Goal: Transaction & Acquisition: Book appointment/travel/reservation

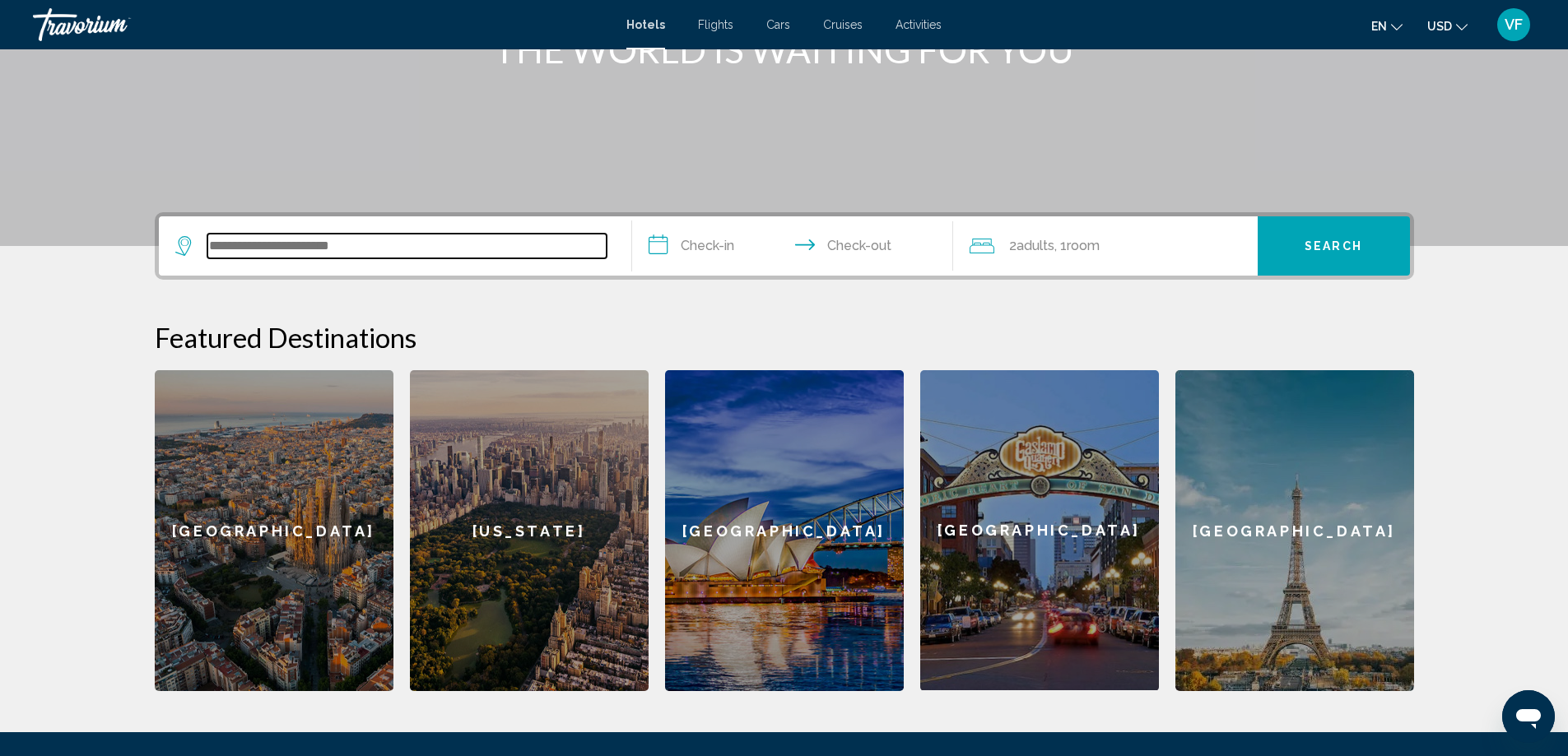
click at [339, 241] on input "Search widget" at bounding box center [406, 245] width 399 height 25
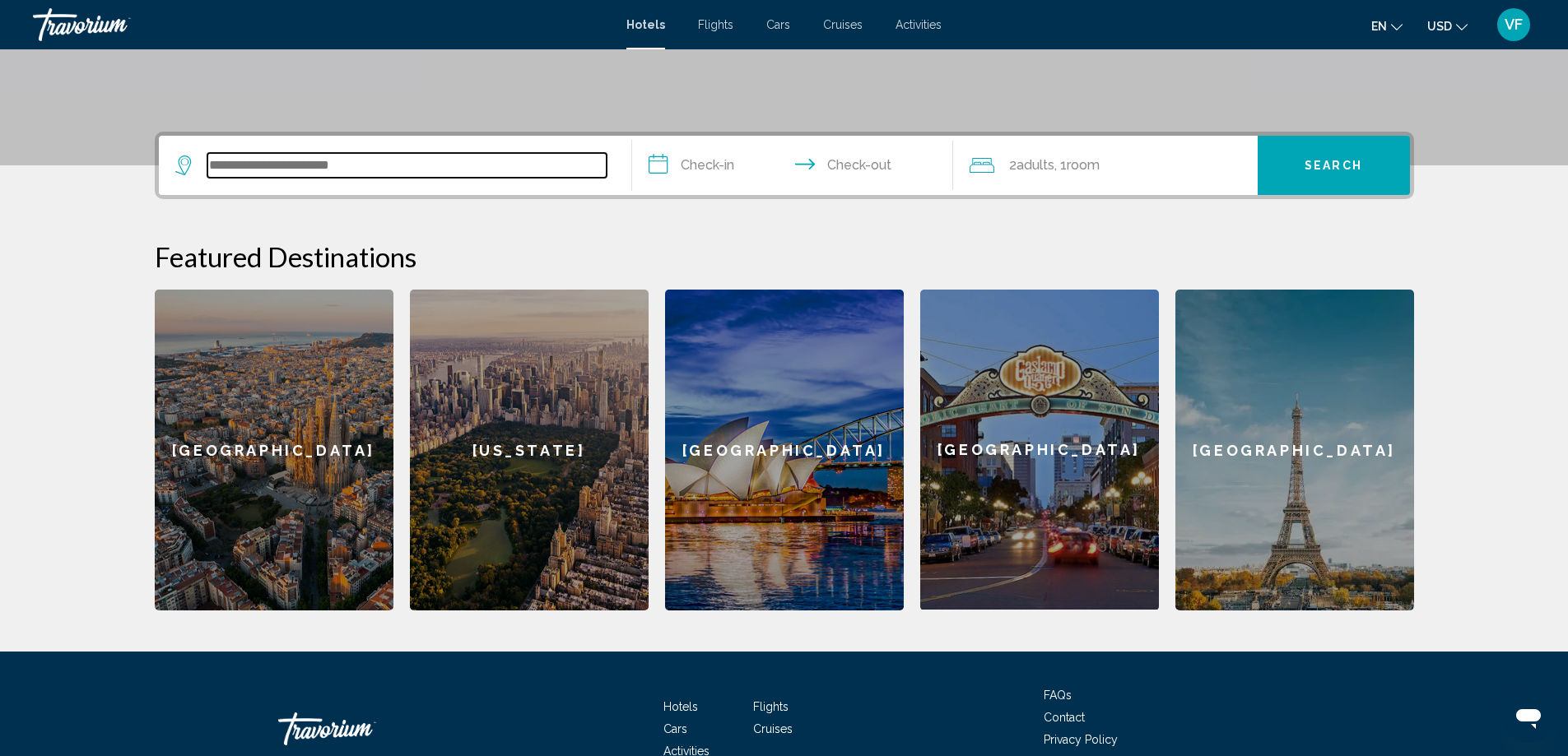
scroll to position [407, 0]
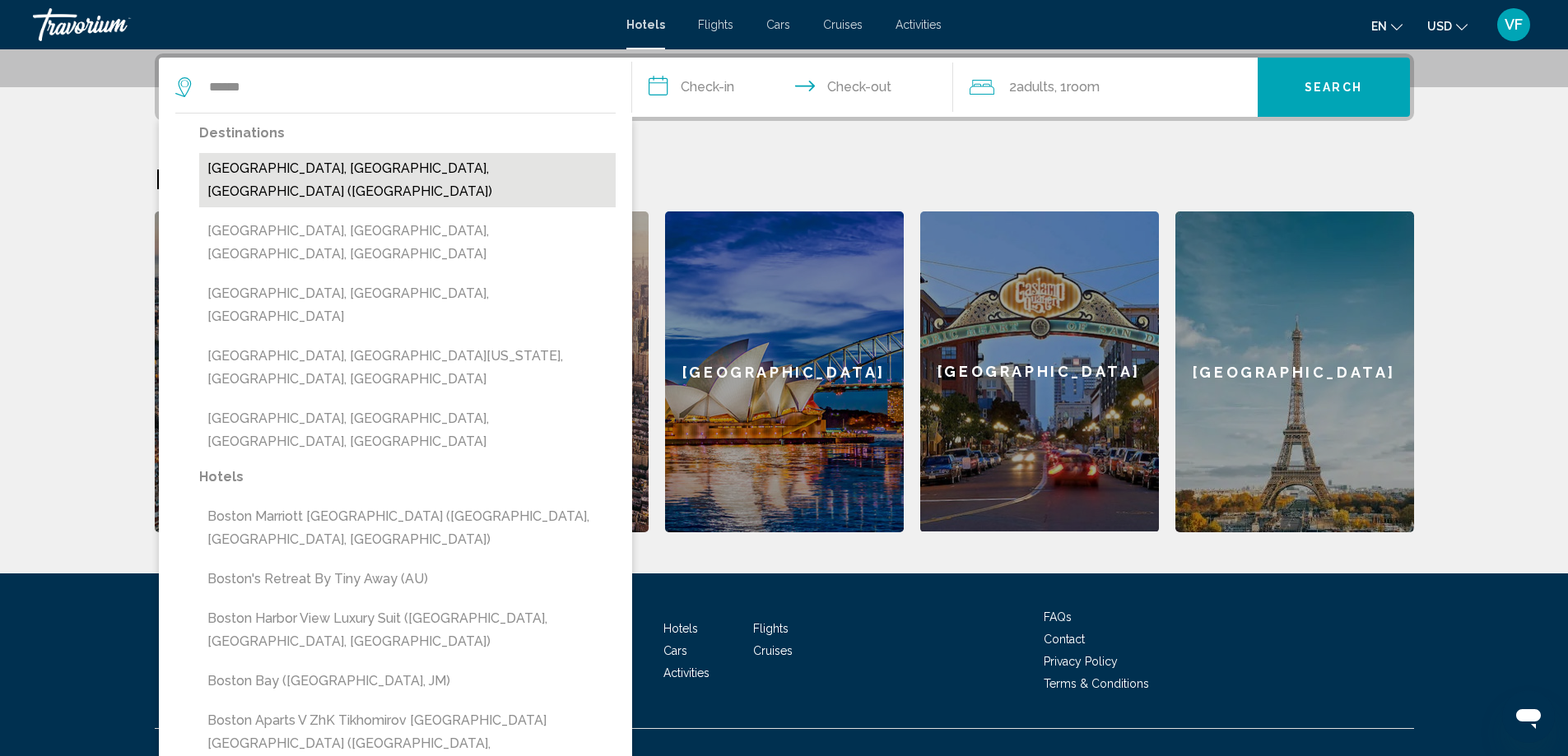
click at [353, 172] on button "[GEOGRAPHIC_DATA], [GEOGRAPHIC_DATA], [GEOGRAPHIC_DATA] ([GEOGRAPHIC_DATA])" at bounding box center [407, 179] width 417 height 54
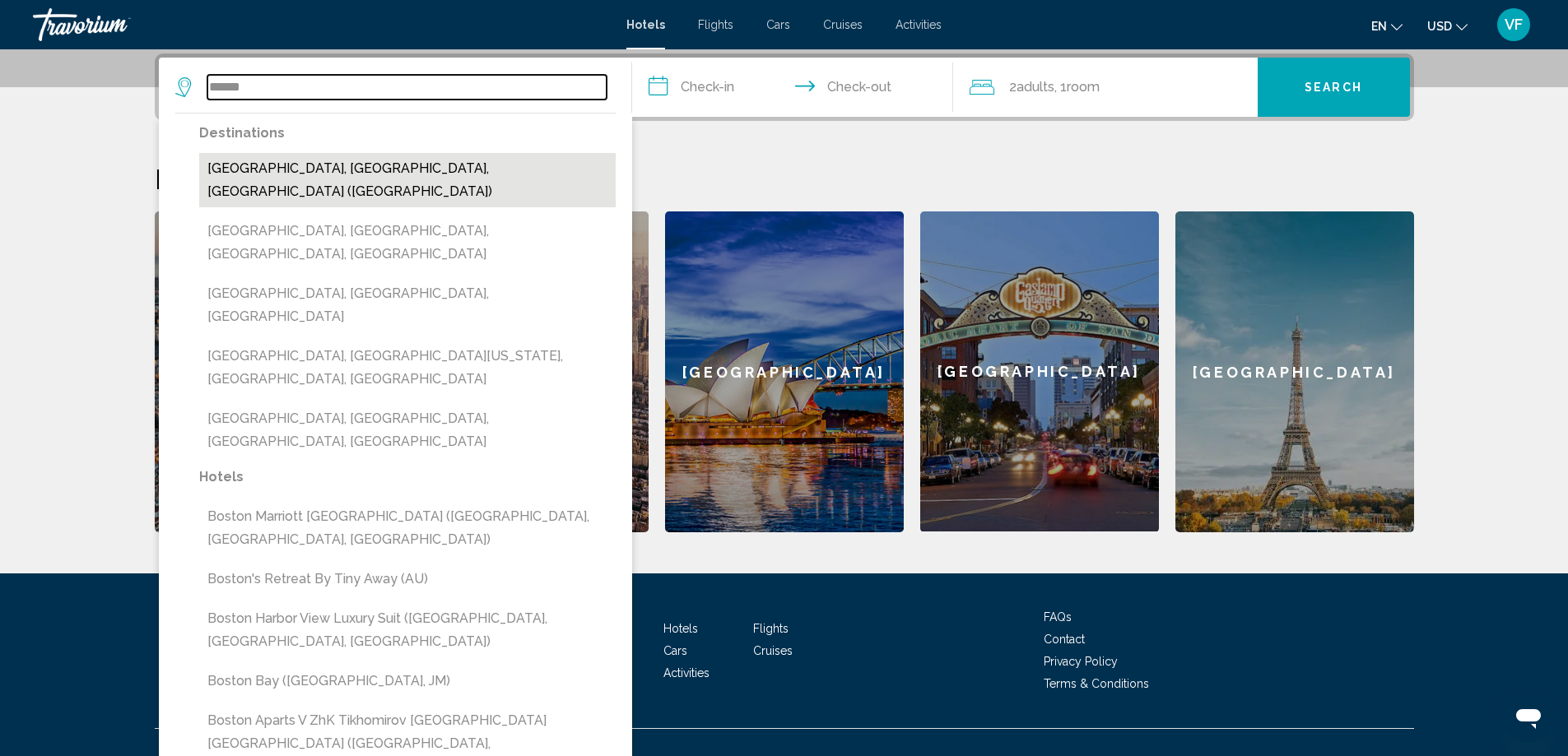
type input "**********"
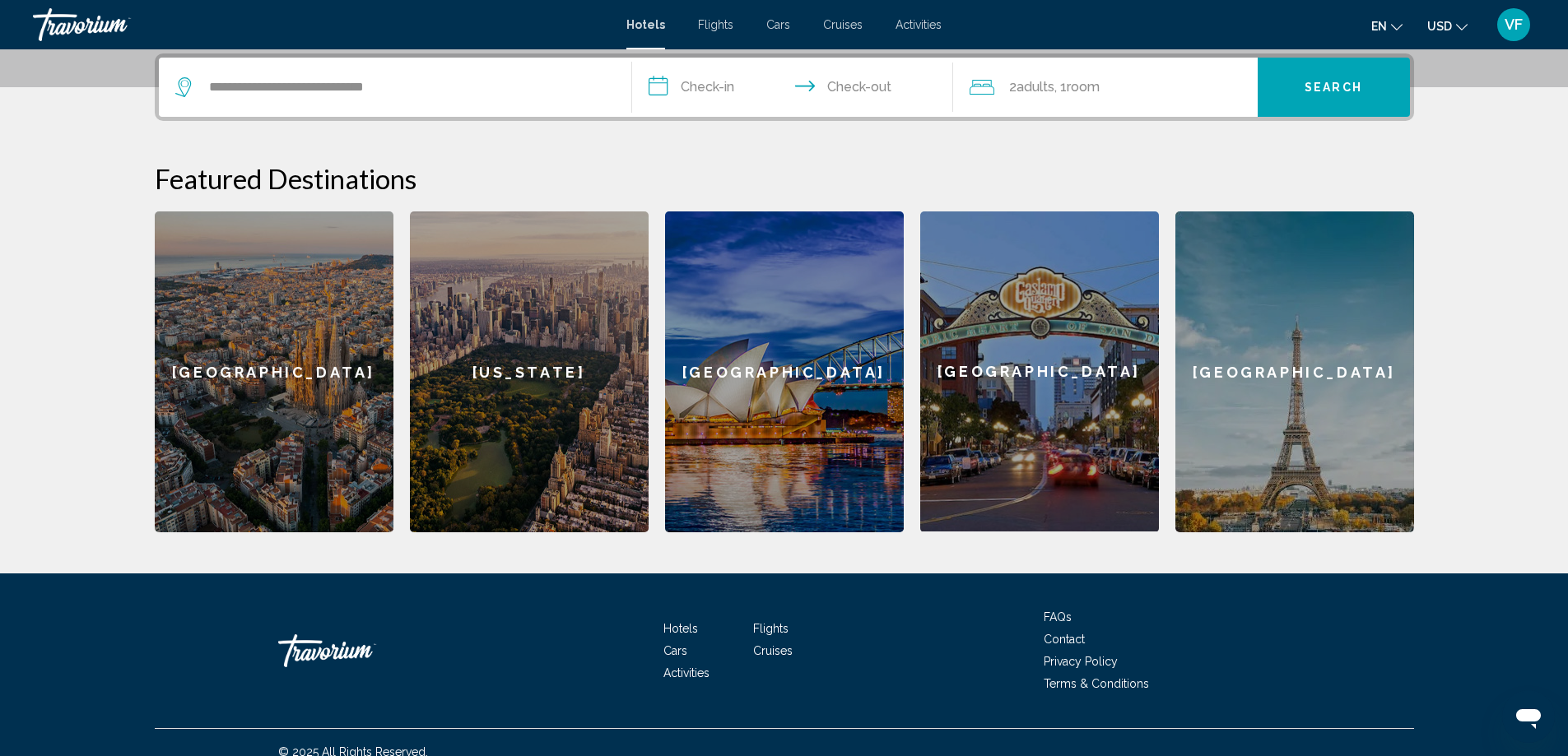
click at [712, 85] on input "**********" at bounding box center [795, 89] width 327 height 64
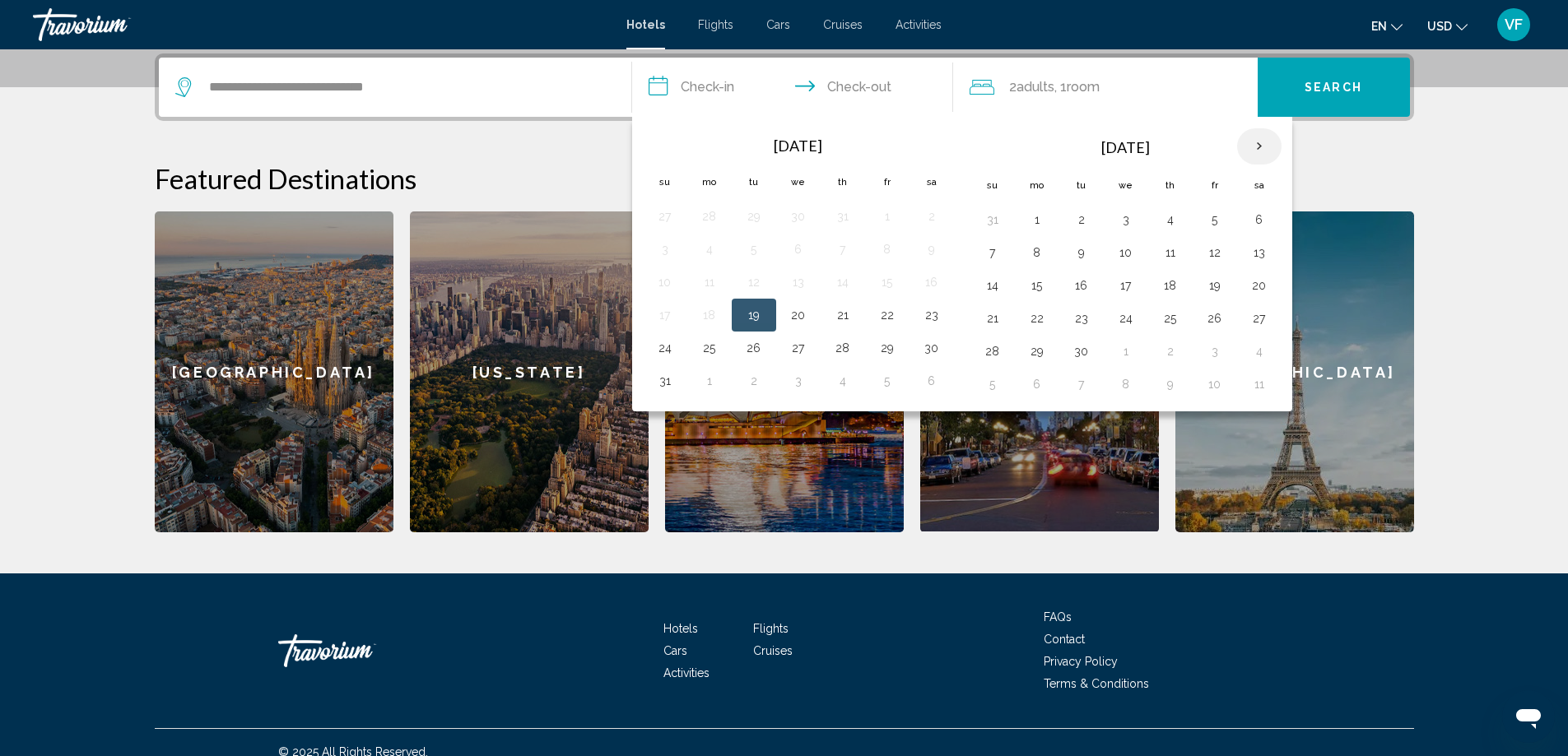
click at [1258, 142] on th "Next month" at bounding box center [1259, 146] width 44 height 36
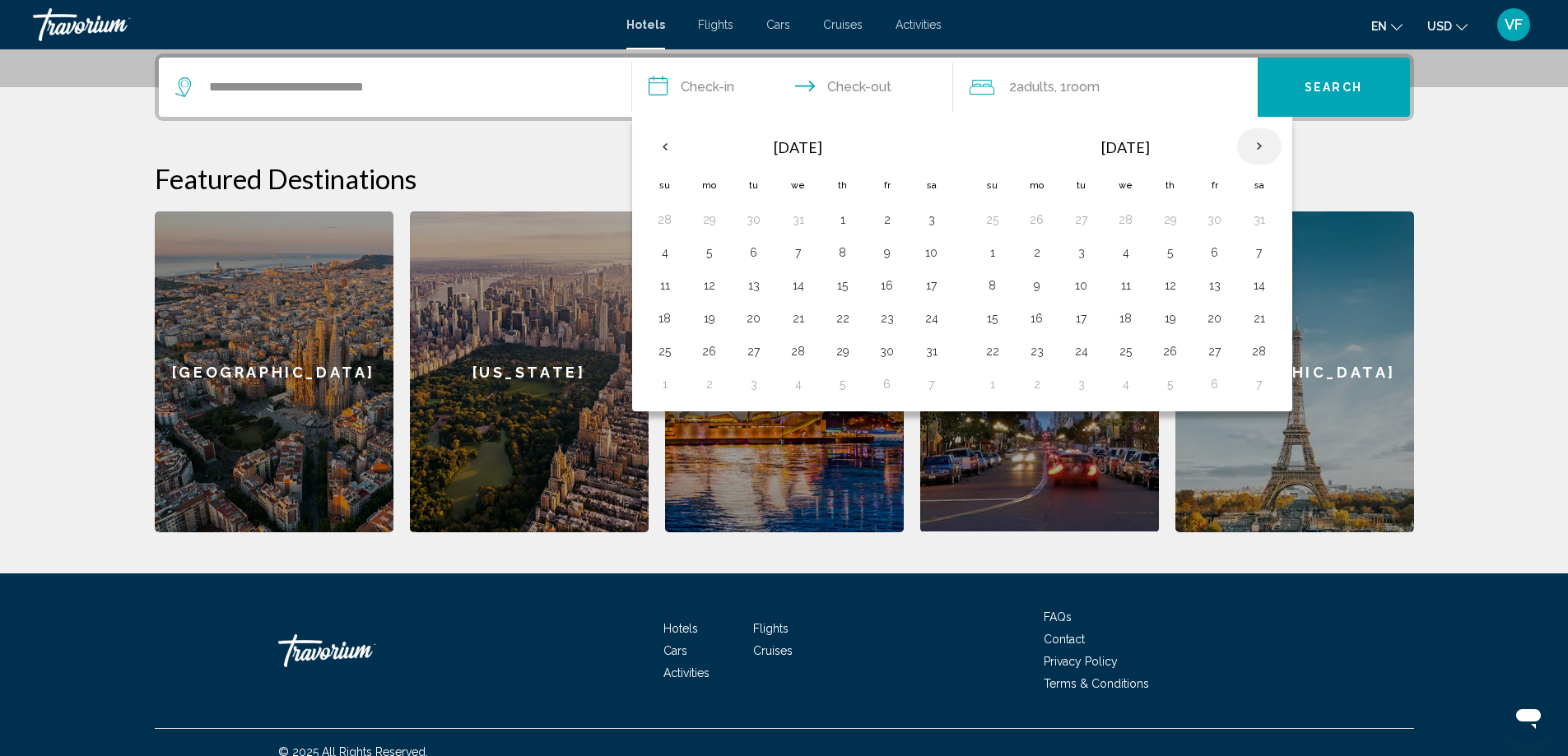
click at [1258, 142] on th "Next month" at bounding box center [1259, 146] width 44 height 36
click at [1130, 322] on button "24" at bounding box center [1125, 317] width 27 height 23
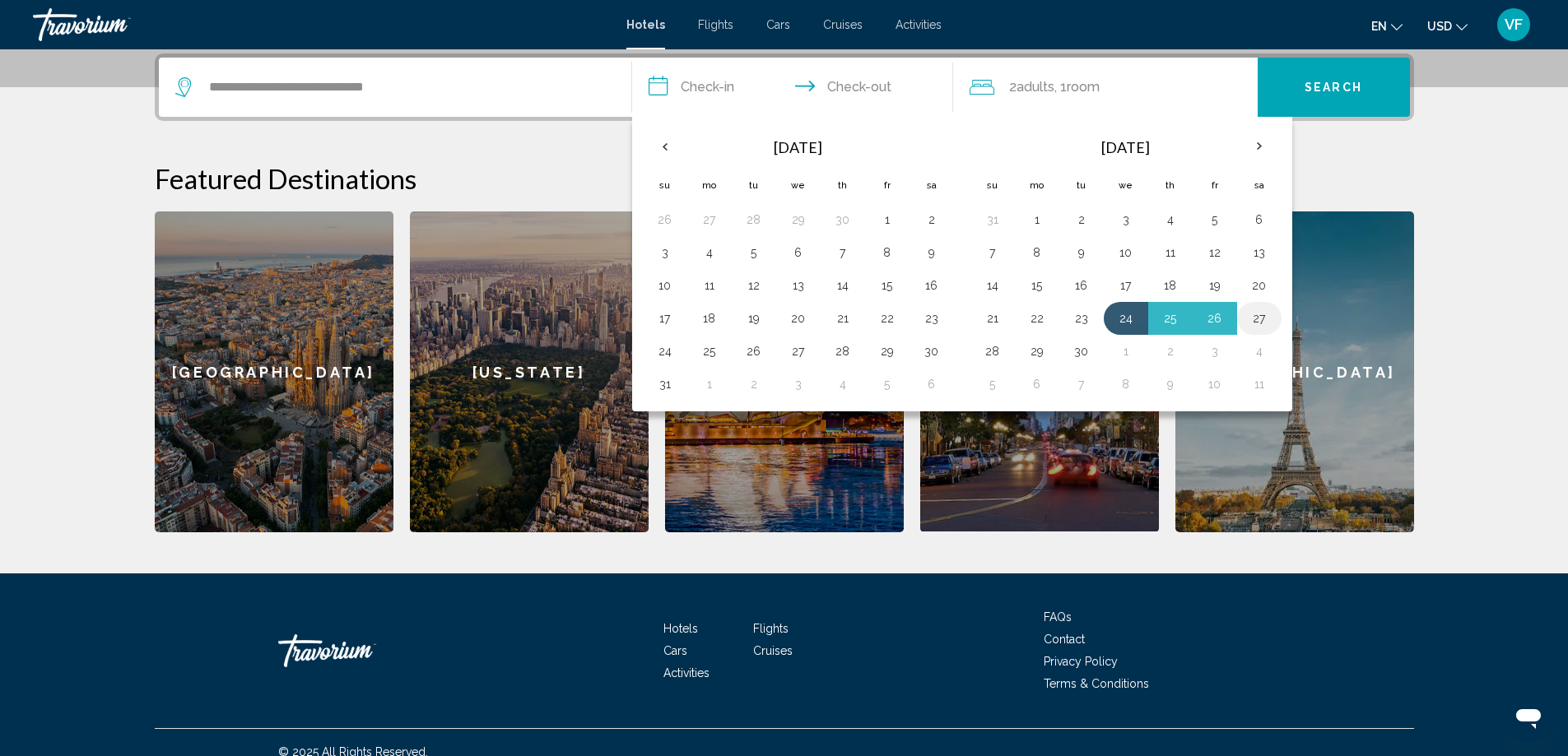
click at [1258, 319] on button "27" at bounding box center [1259, 317] width 27 height 23
type input "**********"
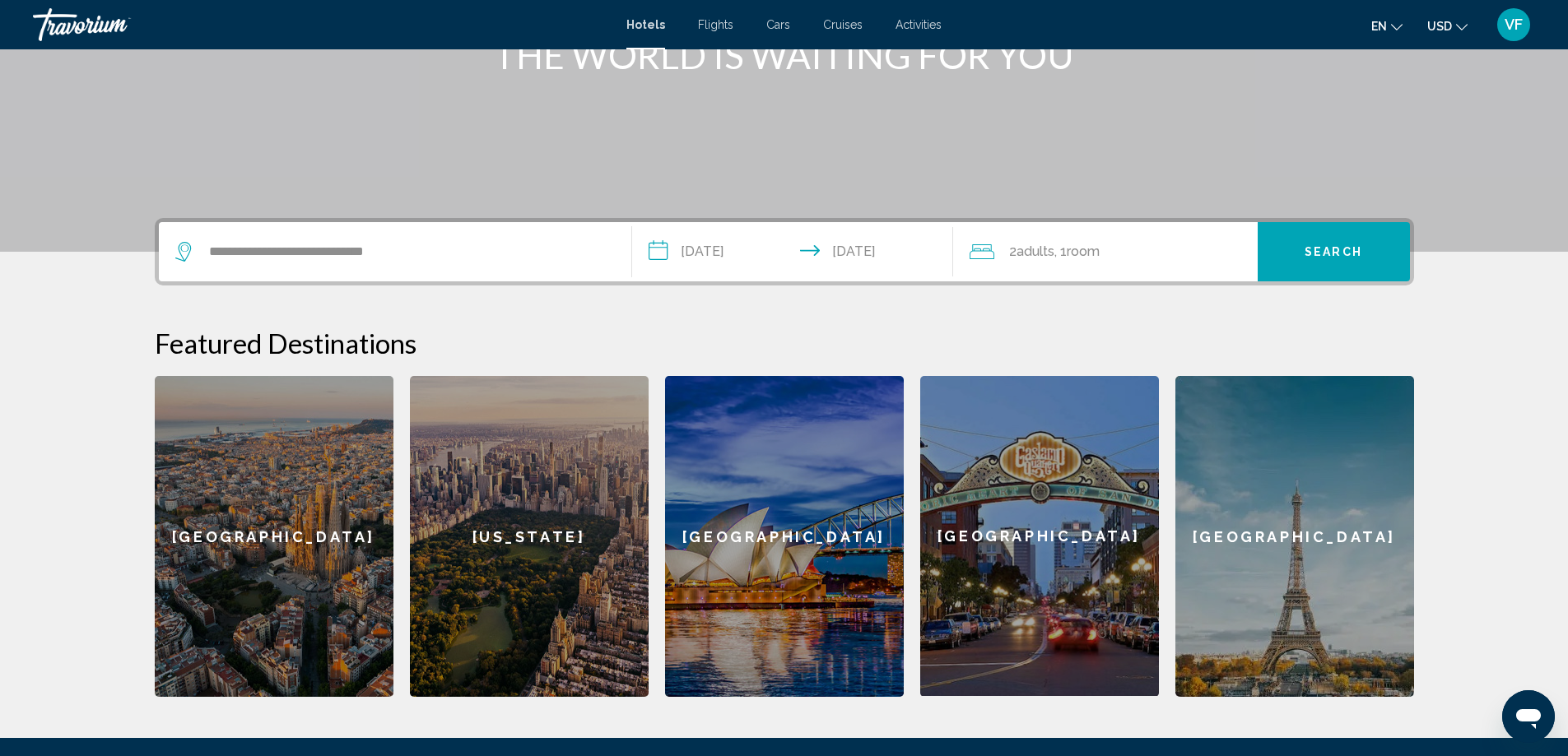
scroll to position [242, 0]
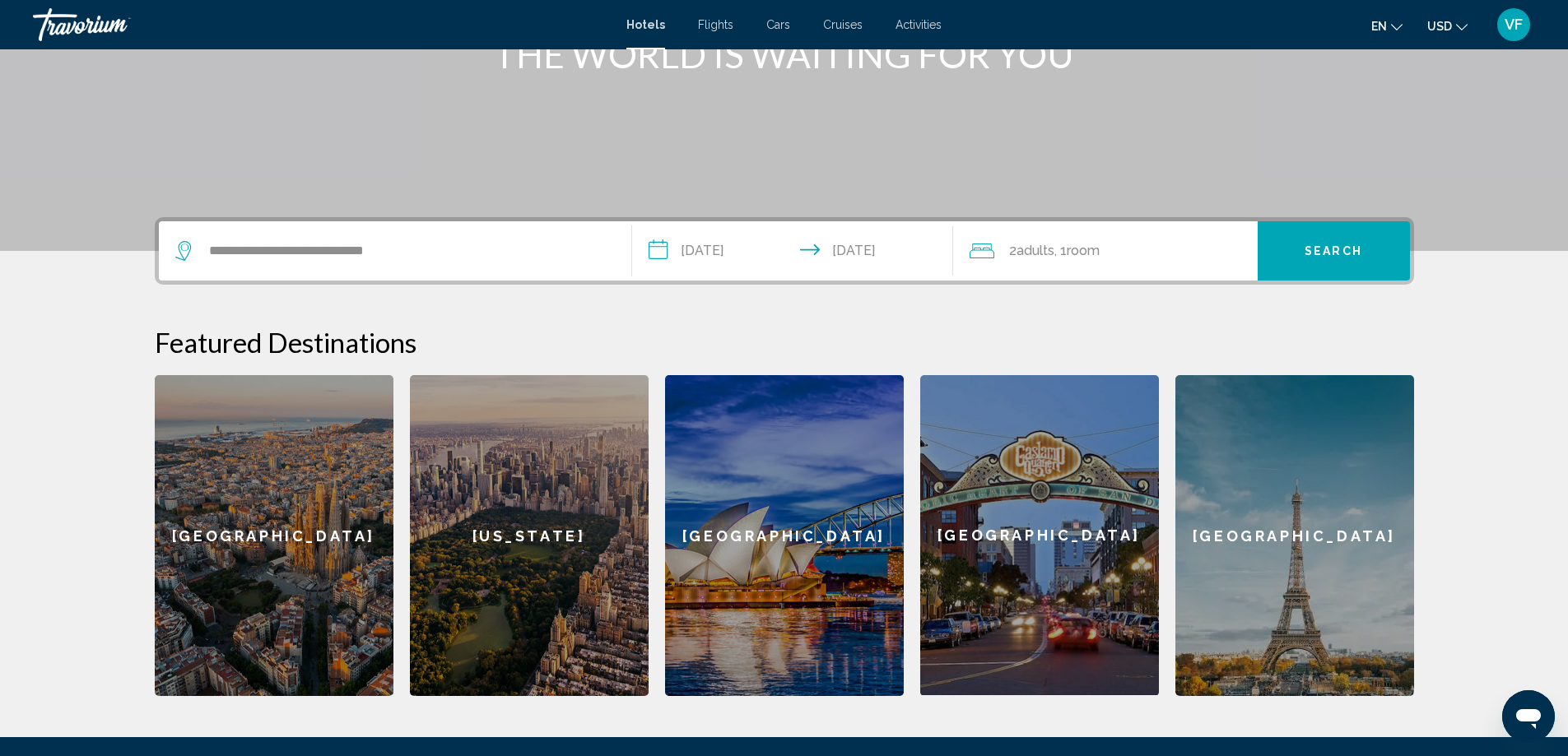
click at [981, 254] on icon "Travelers: 2 adults, 0 children" at bounding box center [982, 251] width 25 height 20
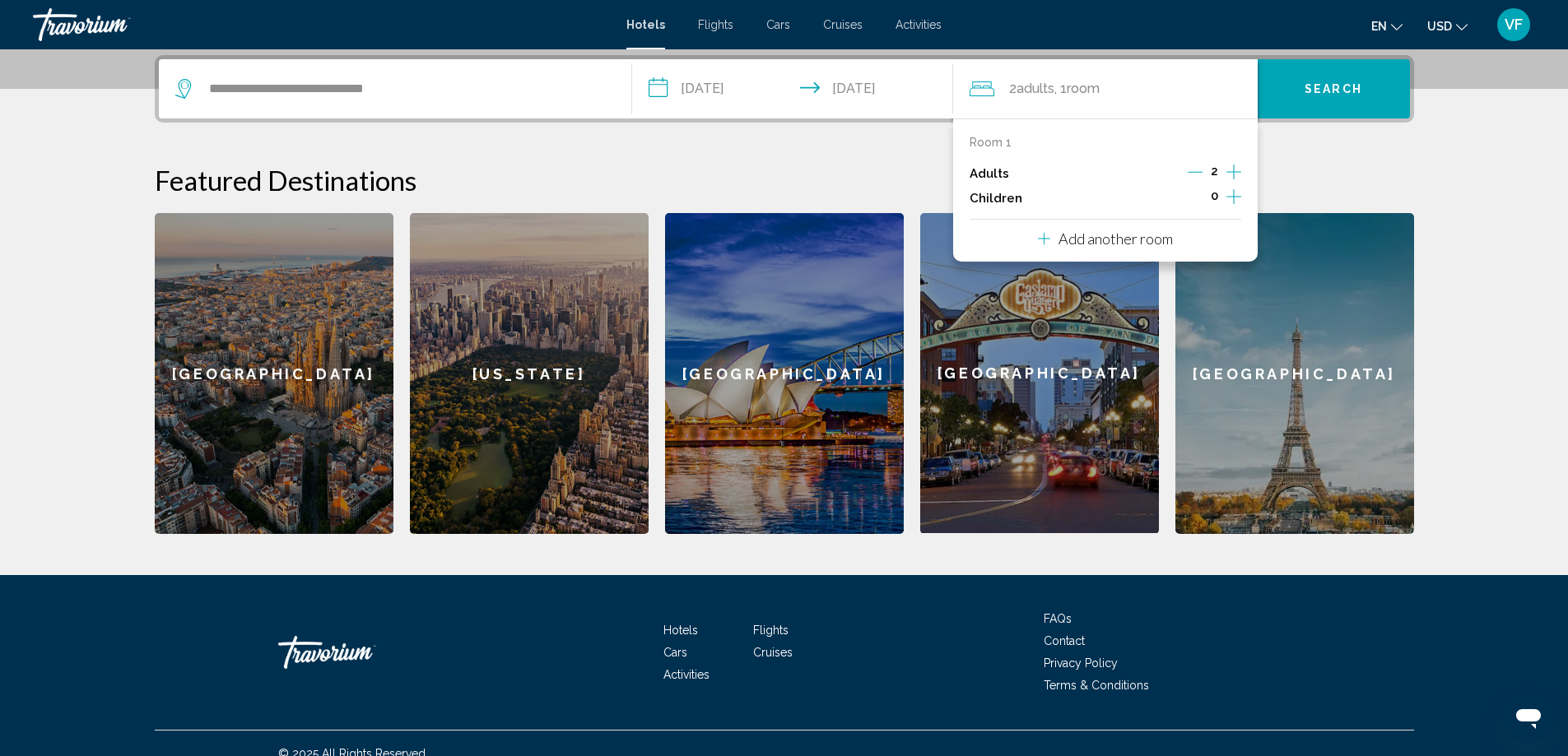
scroll to position [407, 0]
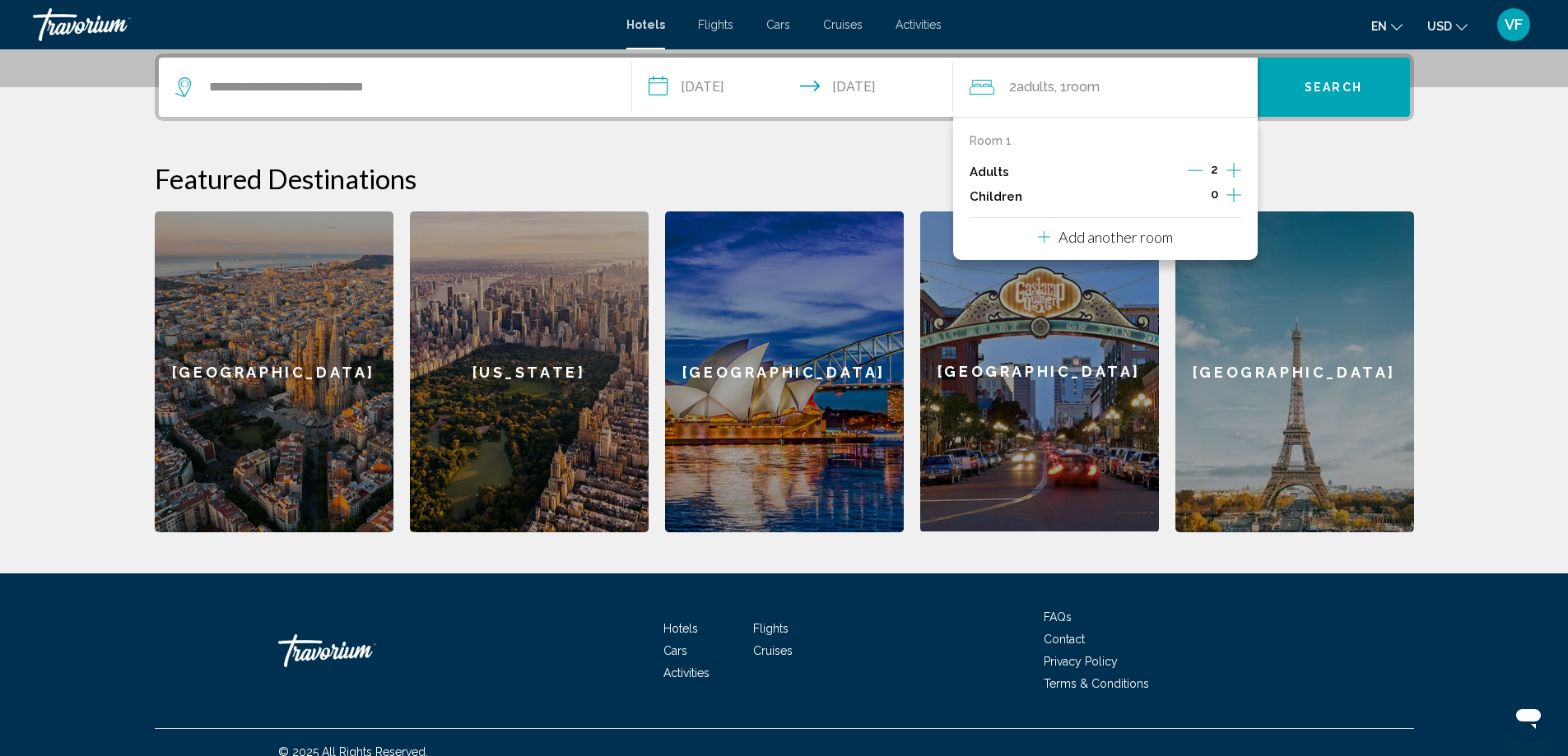
click at [1235, 169] on icon "Increment adults" at bounding box center [1233, 171] width 15 height 20
click at [1187, 167] on div "Adults 3" at bounding box center [1106, 172] width 272 height 25
click at [1198, 172] on icon "Decrement adults" at bounding box center [1195, 170] width 15 height 15
click at [842, 179] on h2 "Featured Destinations" at bounding box center [784, 178] width 1260 height 33
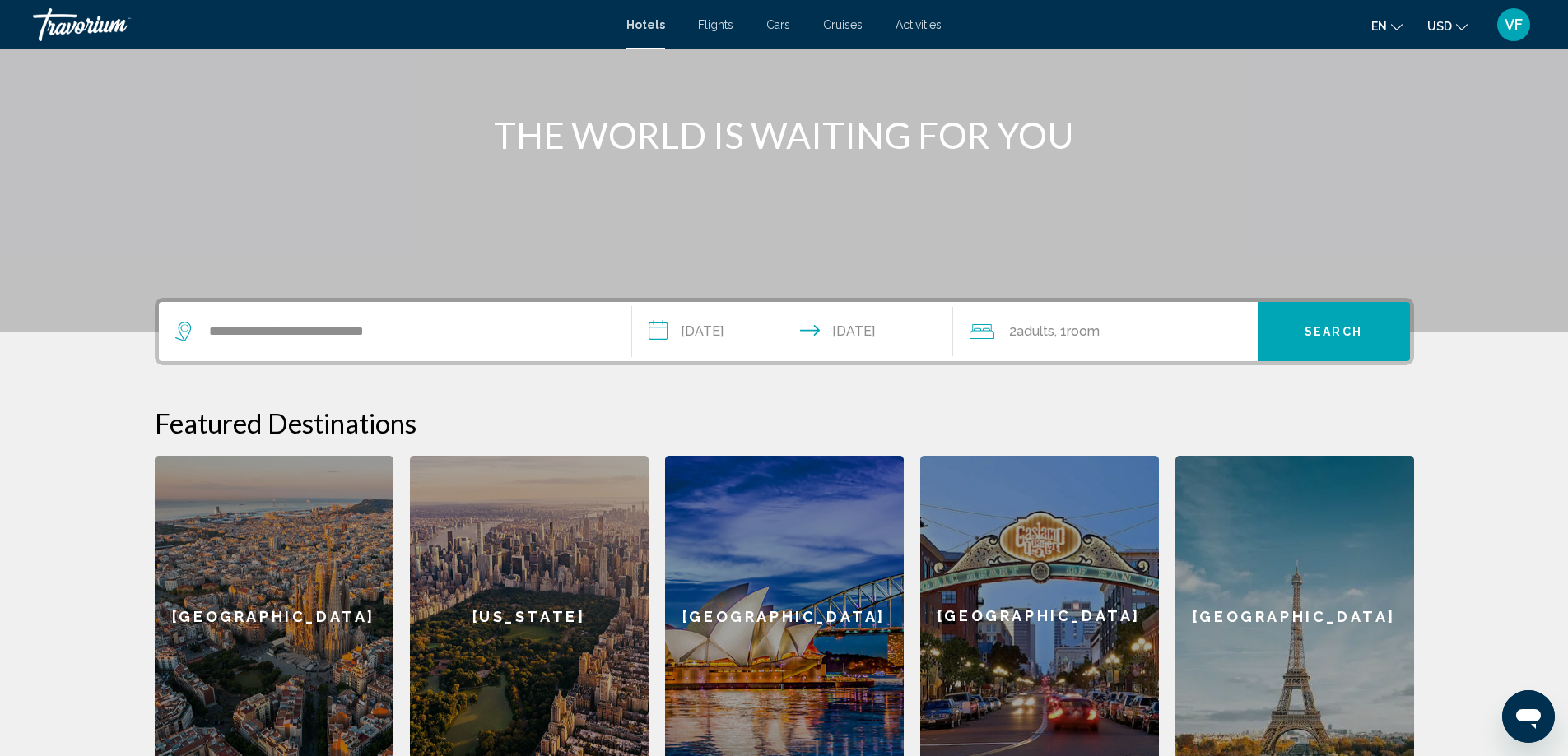
scroll to position [162, 0]
click at [1339, 332] on span "Search" at bounding box center [1333, 333] width 57 height 13
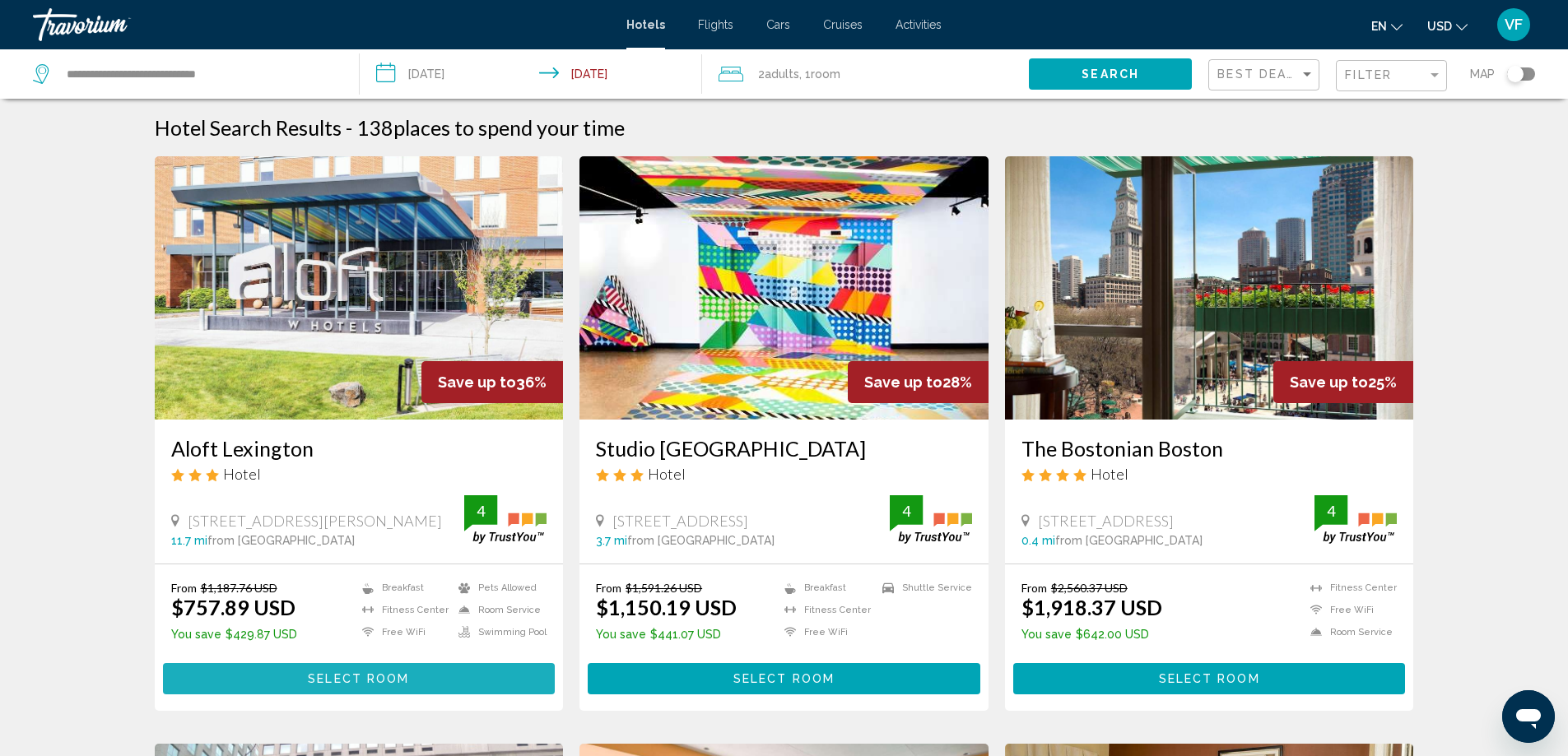
click at [351, 676] on span "Select Room" at bounding box center [358, 679] width 102 height 13
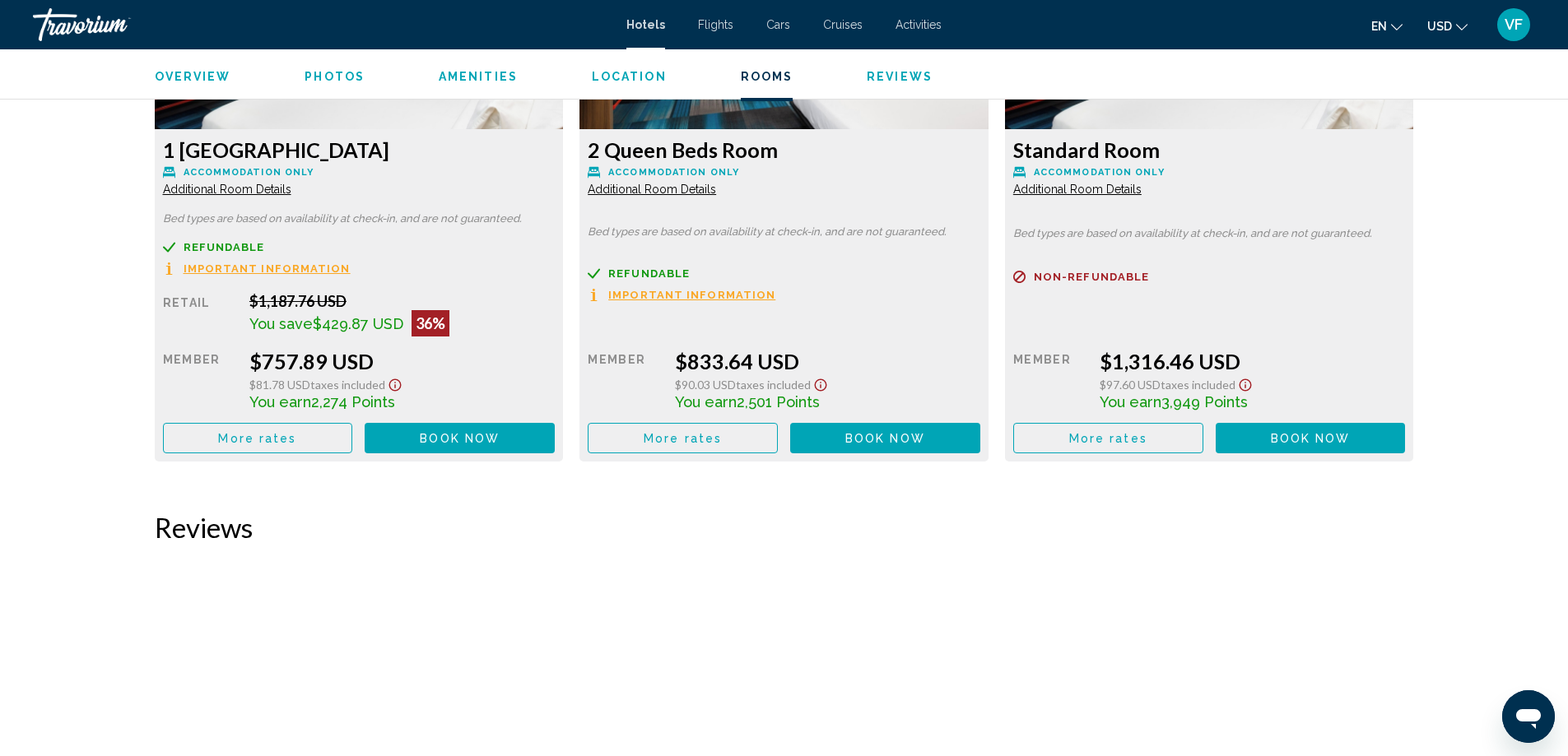
scroll to position [2406, 0]
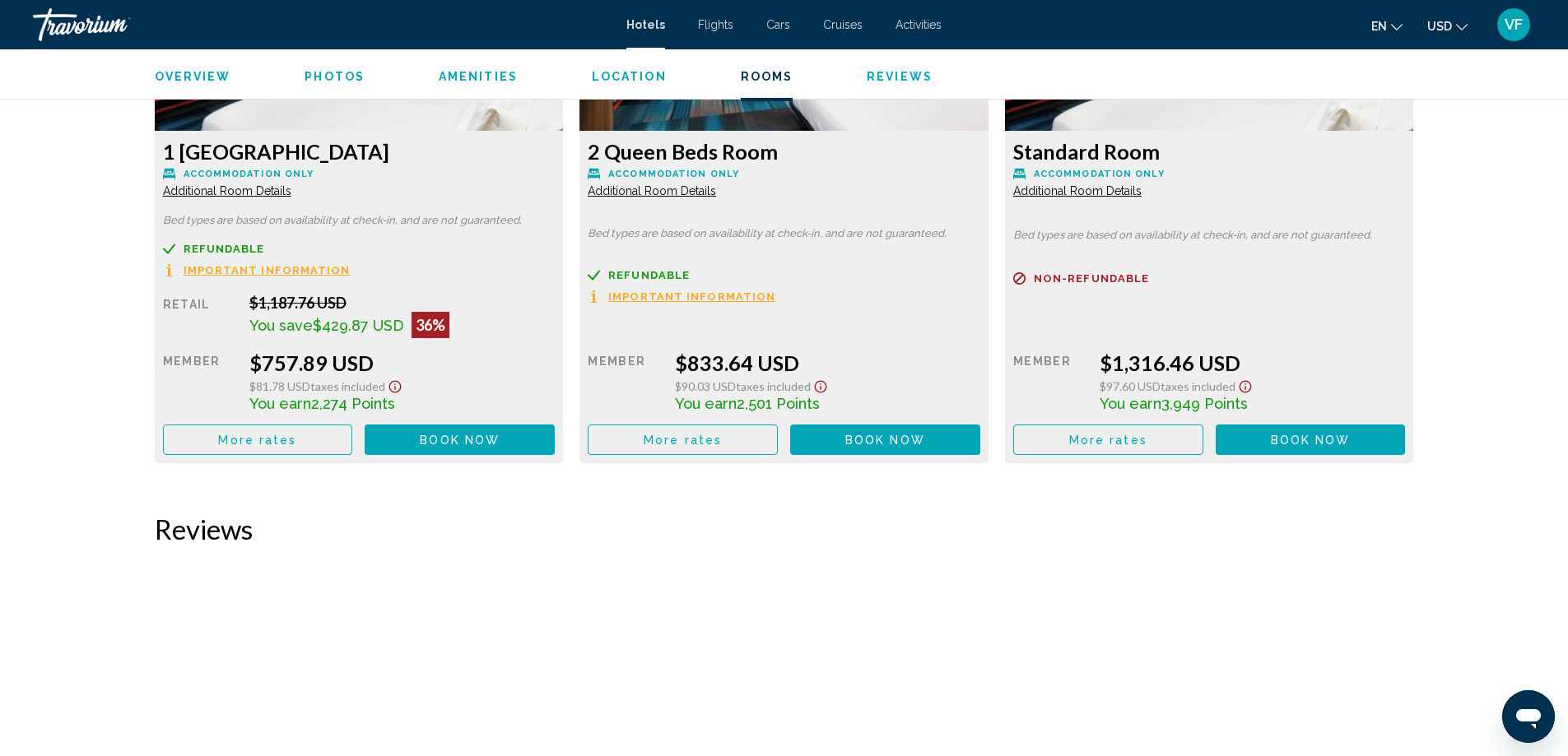
click at [401, 386] on icon "Show Taxes and Fees disclaimer" at bounding box center [394, 387] width 13 height 13
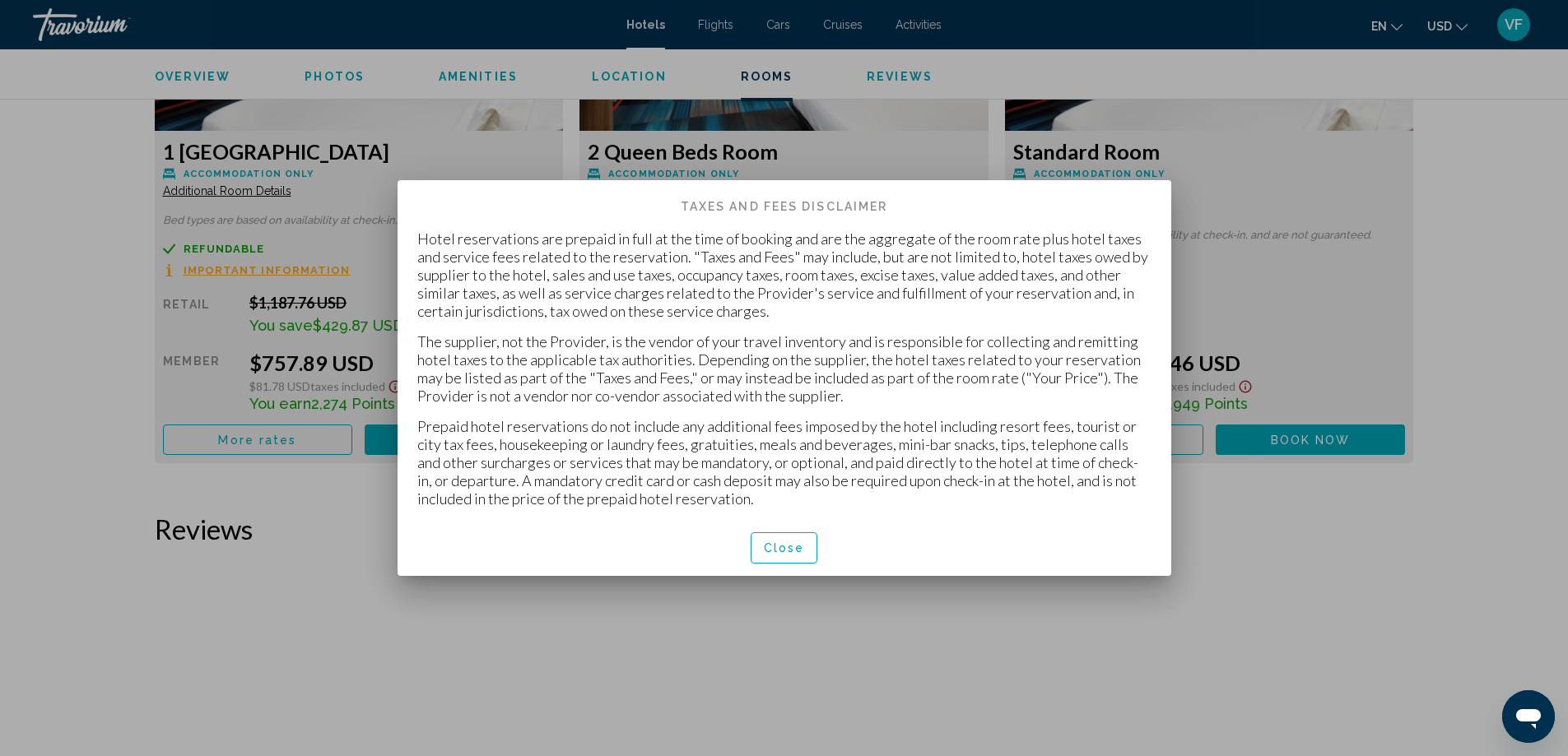
scroll to position [0, 0]
click at [784, 556] on button "Close" at bounding box center [784, 547] width 67 height 31
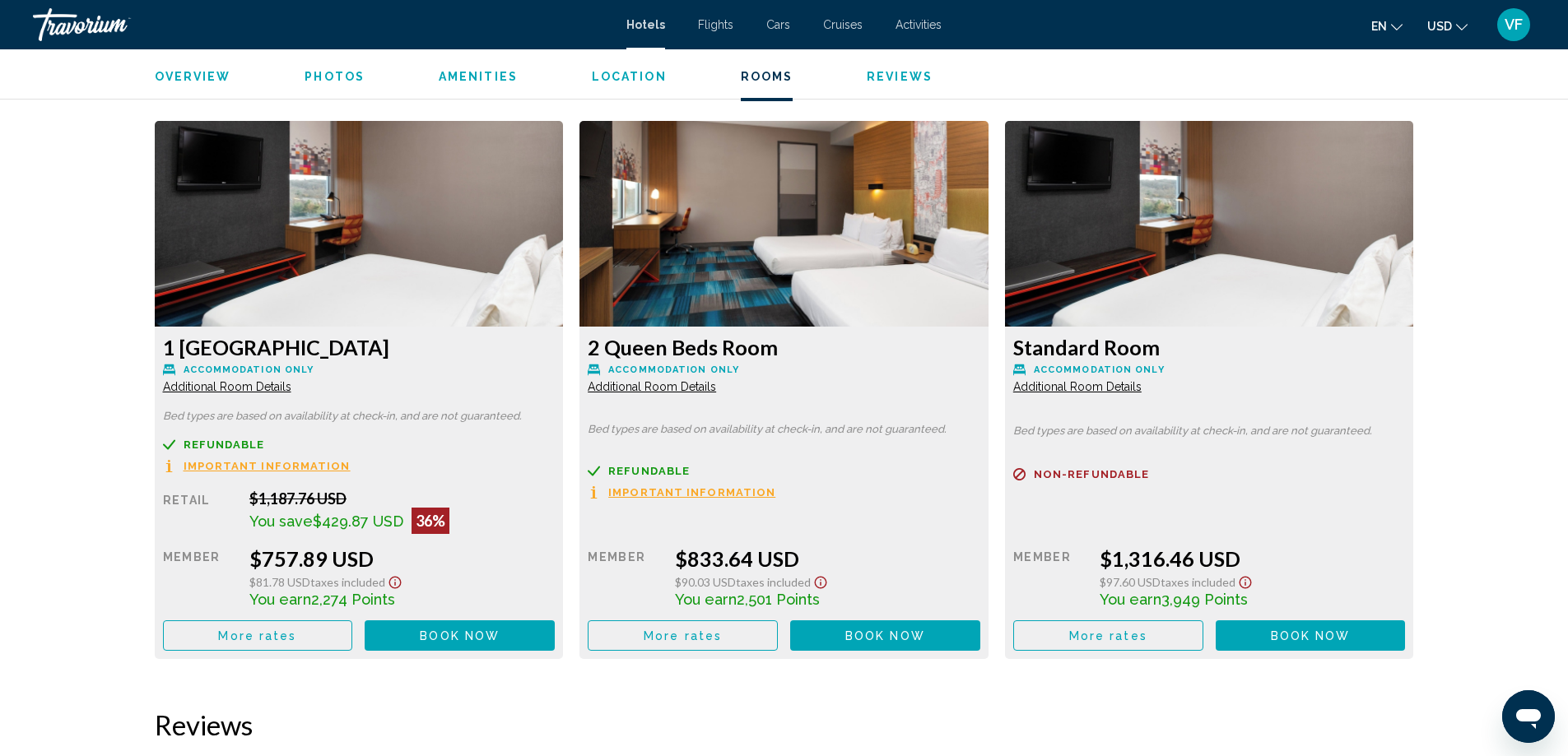
scroll to position [2209, 0]
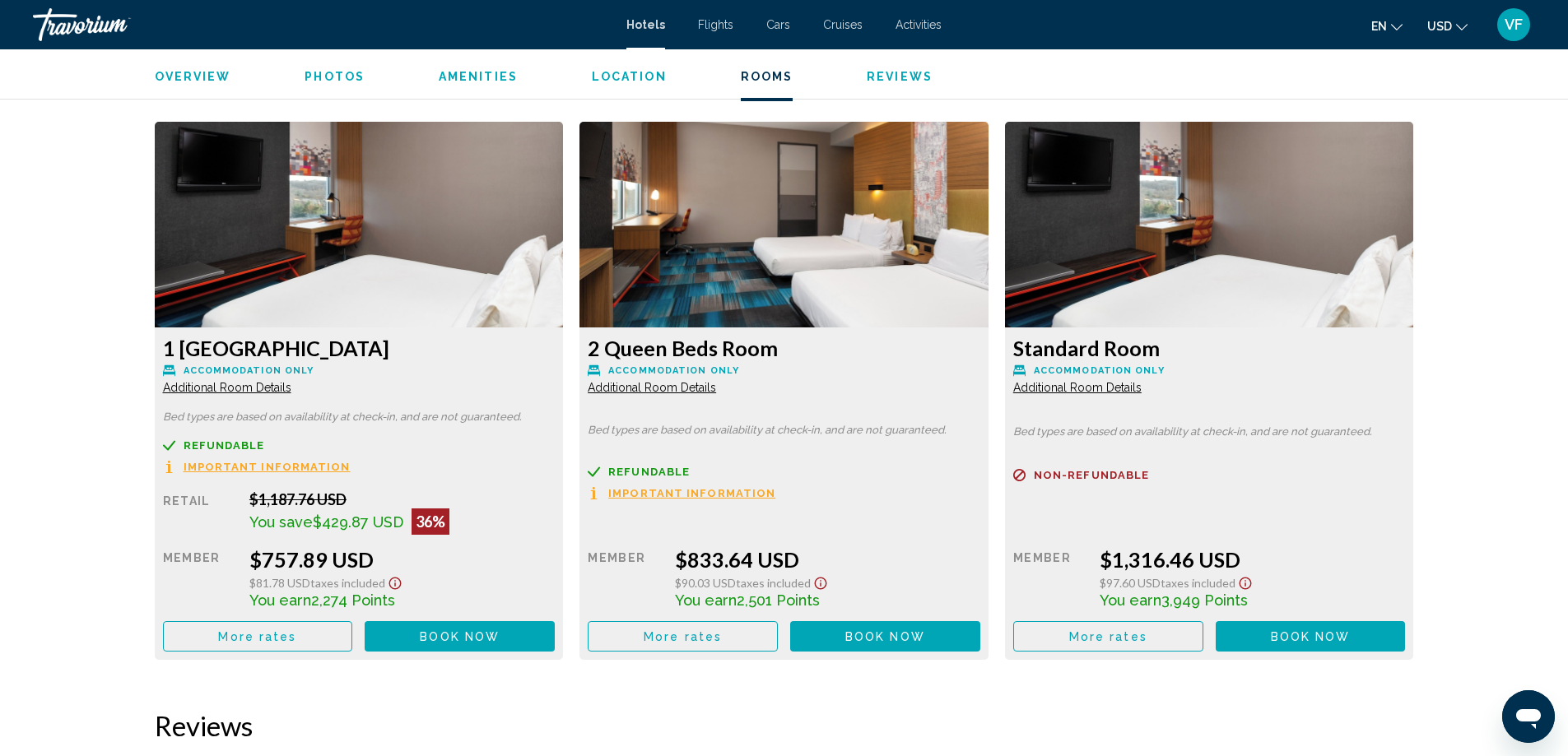
click at [500, 635] on span "Book now" at bounding box center [459, 637] width 80 height 13
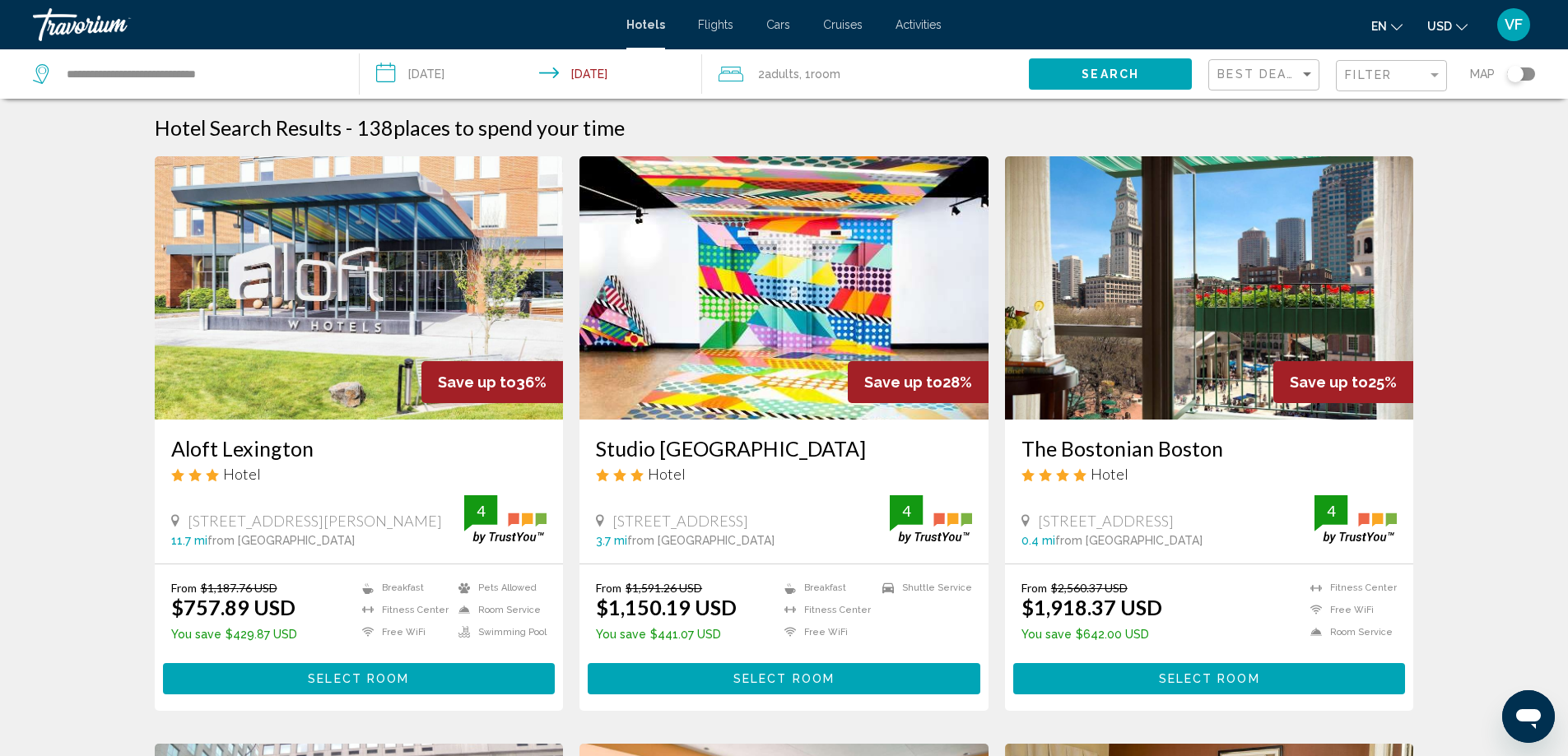
click at [803, 73] on span ", 1 Room rooms" at bounding box center [820, 73] width 41 height 23
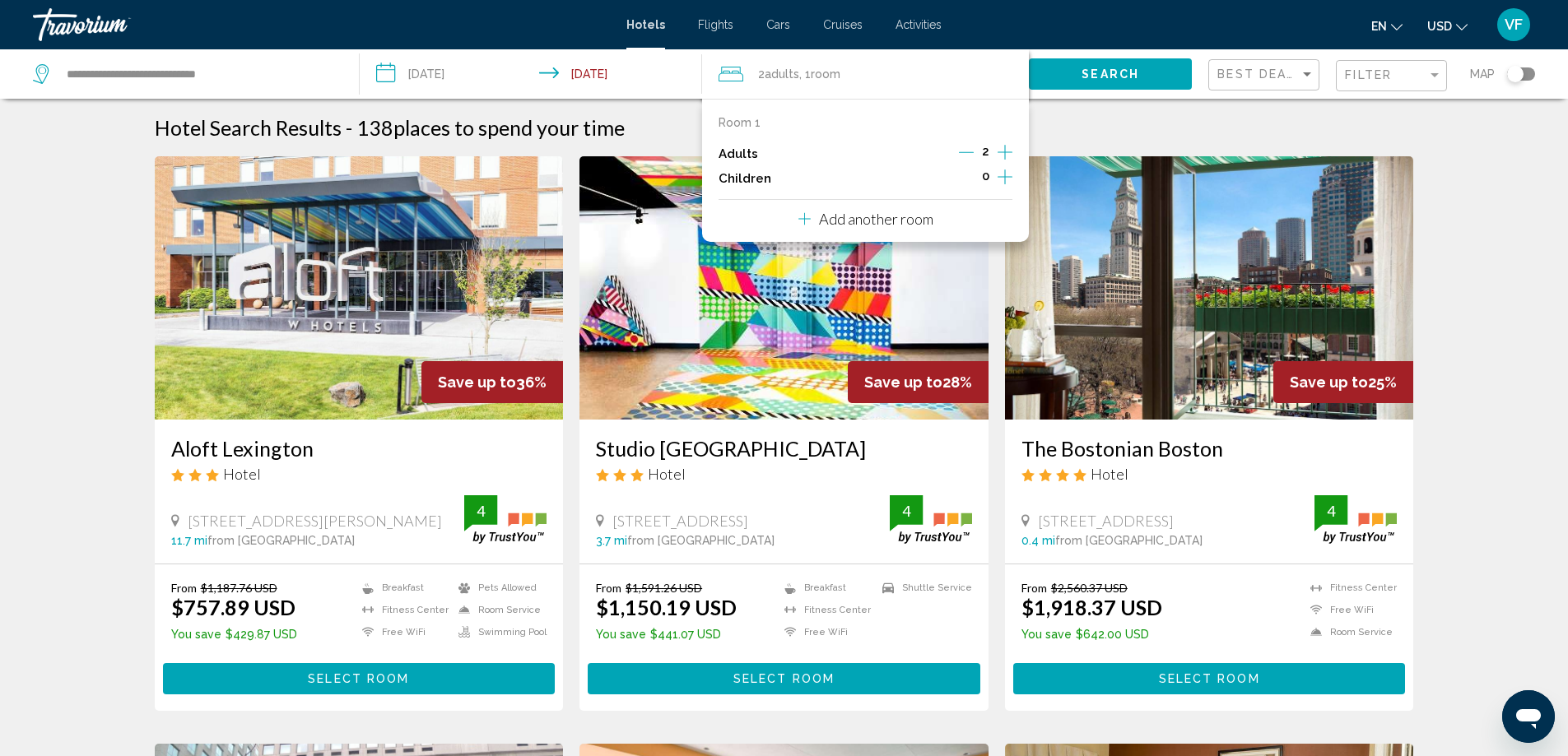
click at [844, 226] on p "Add another room" at bounding box center [876, 219] width 114 height 18
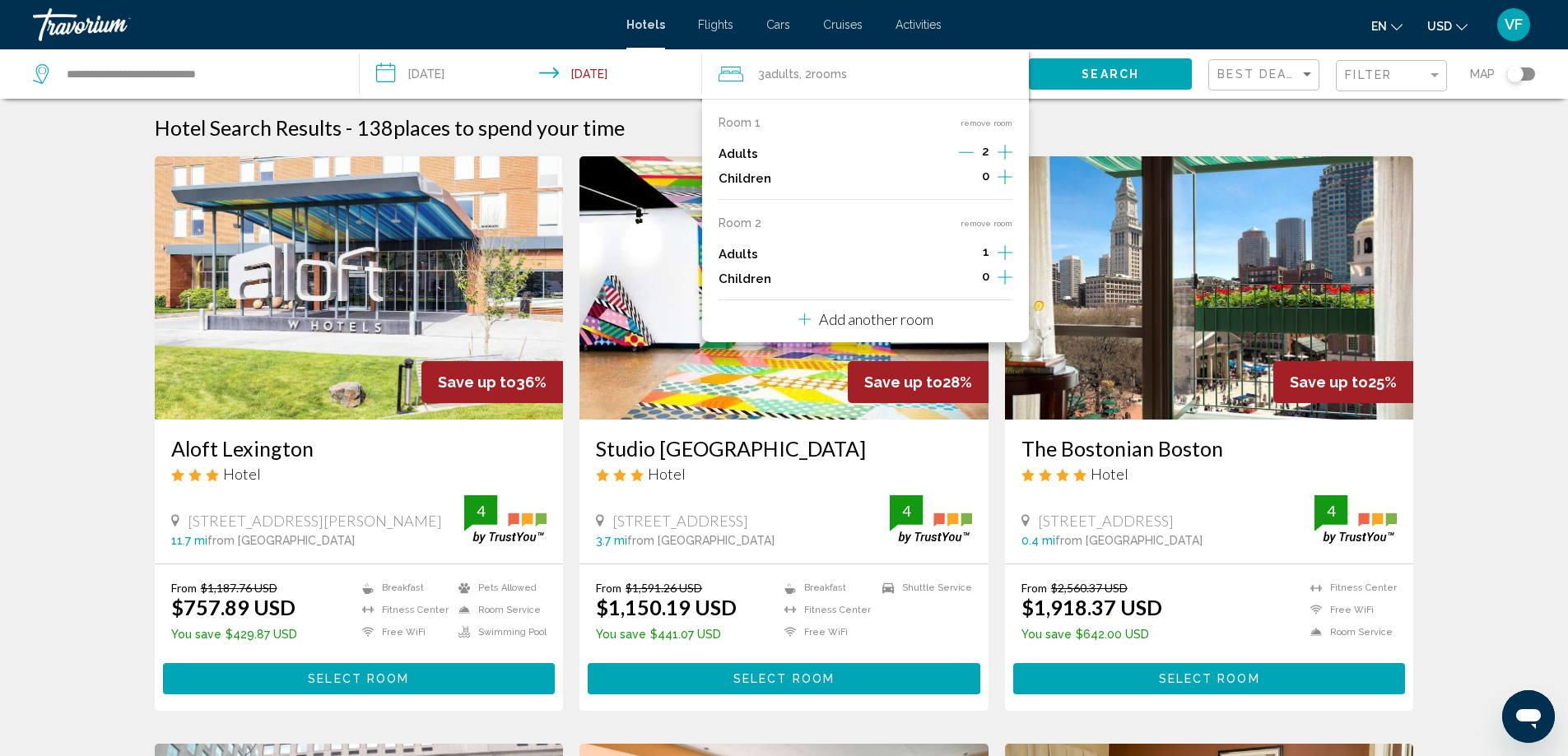
click at [1007, 163] on icon "Increment adults" at bounding box center [1004, 152] width 15 height 20
click at [1120, 116] on div "Hotel Search Results - 138 places to spend your time" at bounding box center [784, 127] width 1260 height 25
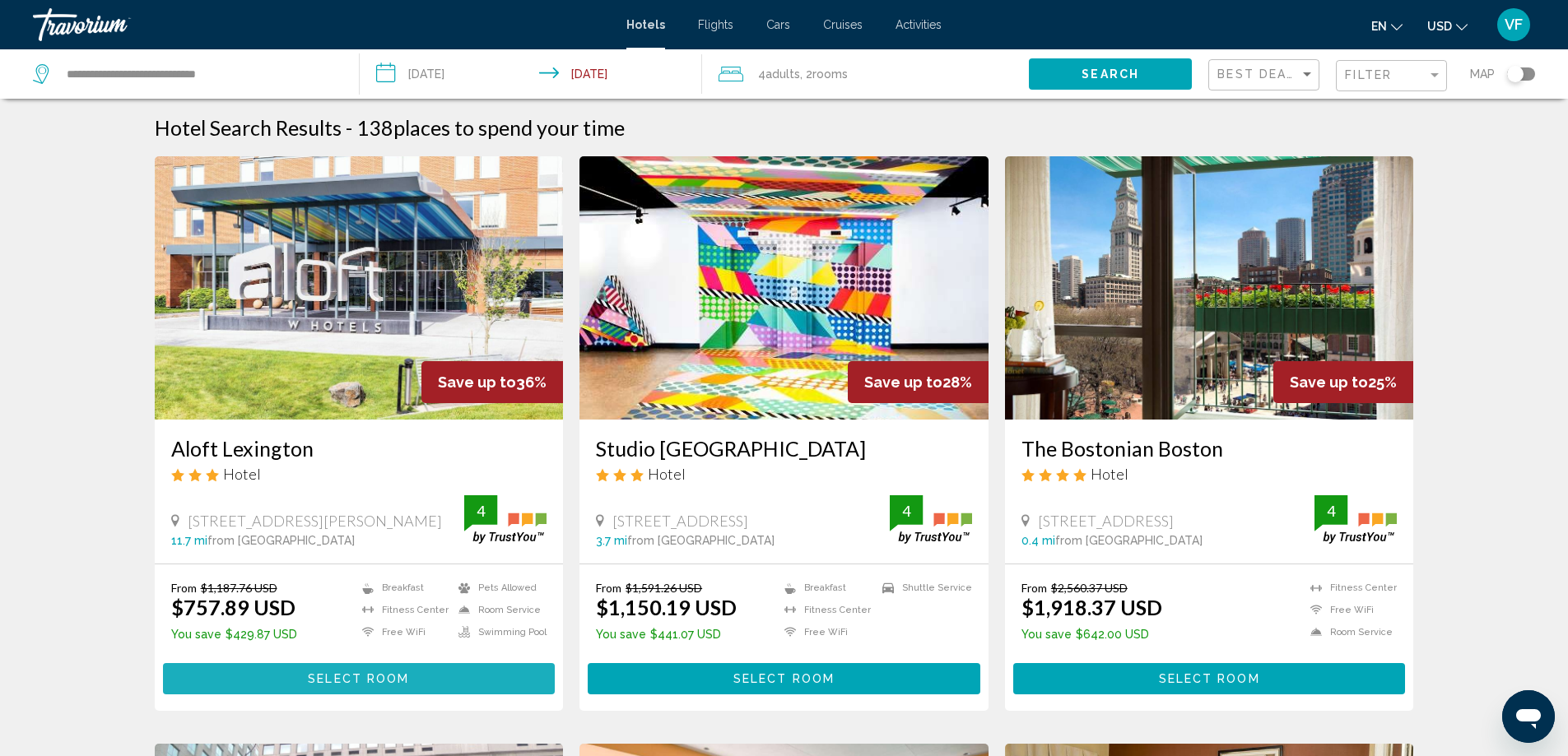
click at [341, 678] on span "Select Room" at bounding box center [358, 679] width 102 height 13
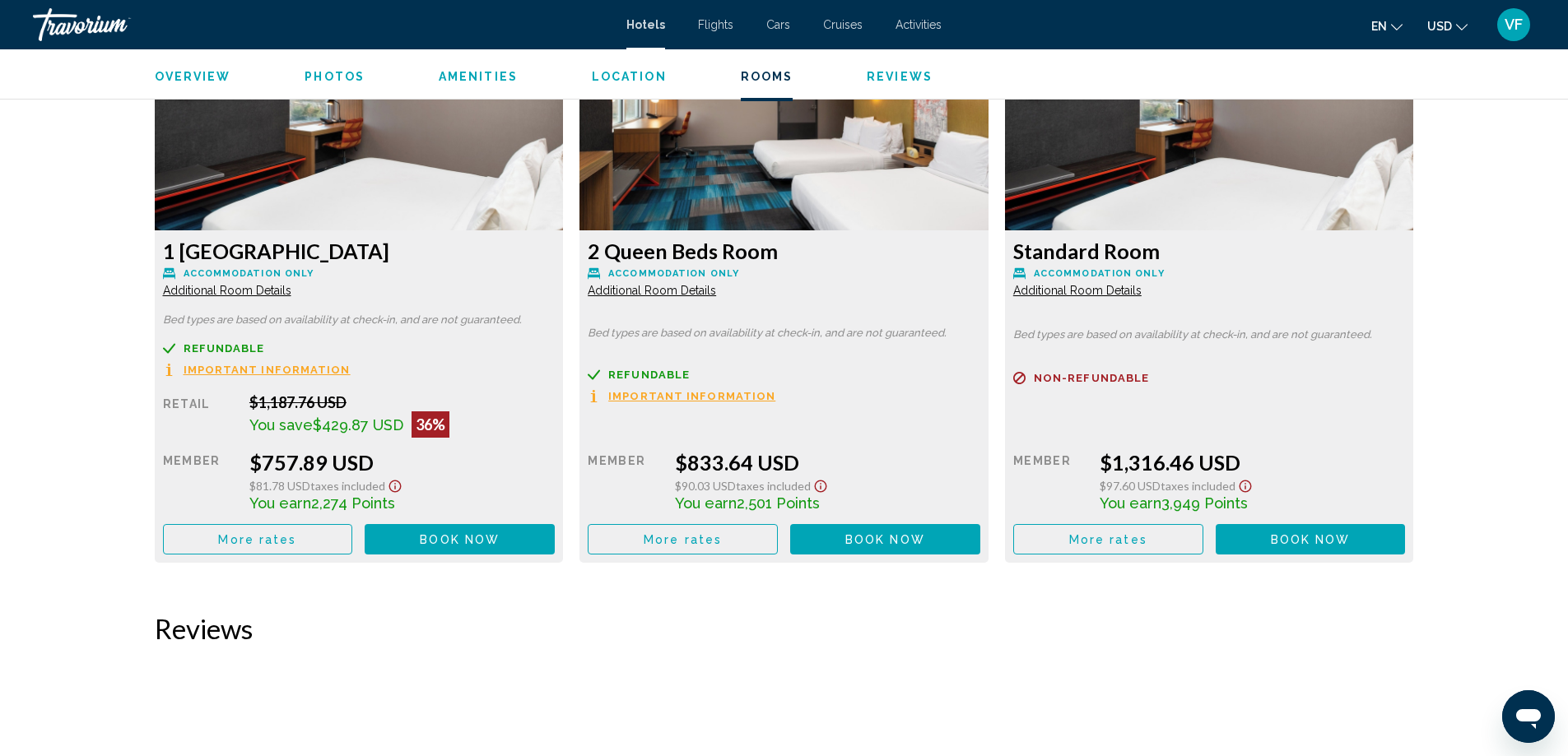
scroll to position [2307, 0]
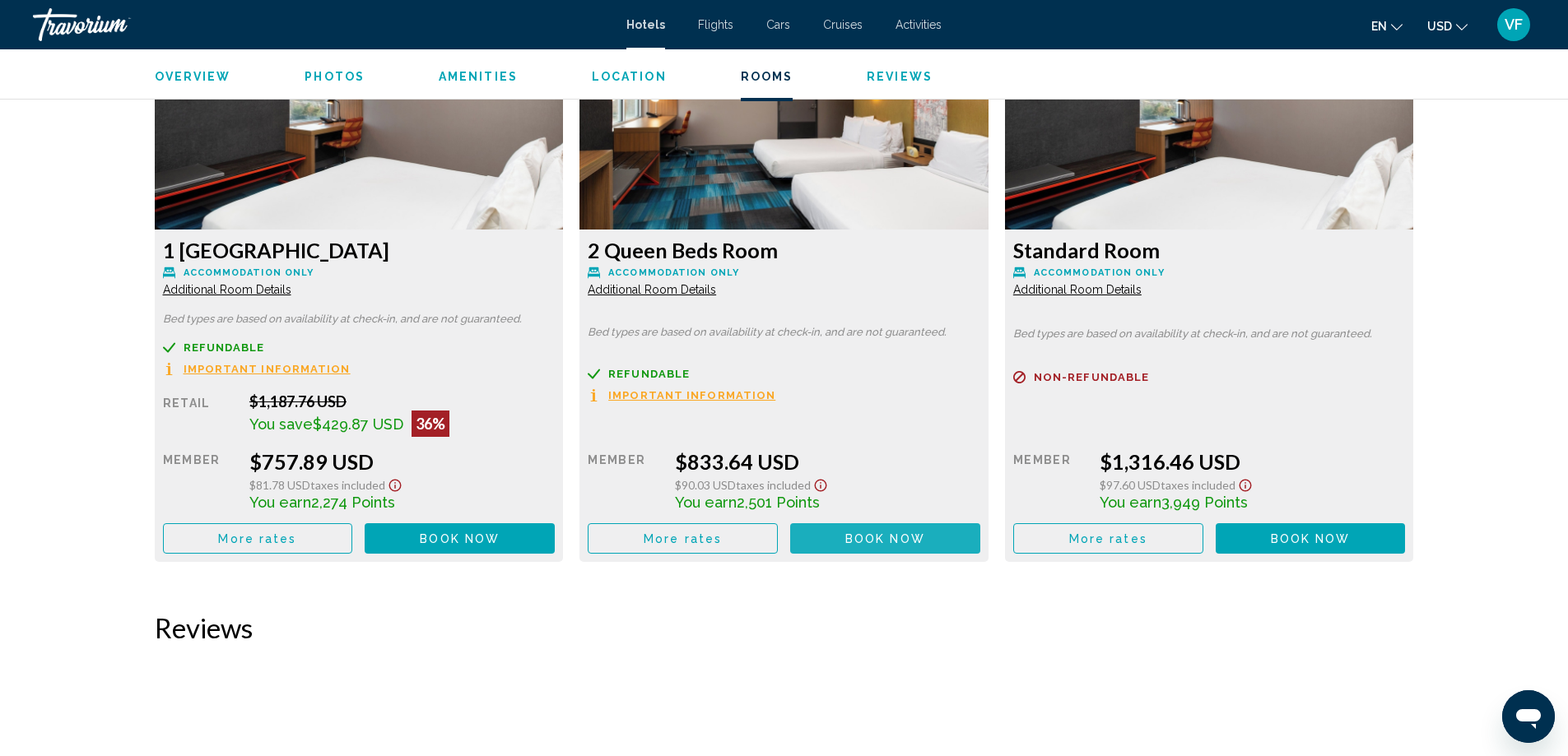
click at [858, 538] on span "Book now" at bounding box center [885, 538] width 80 height 13
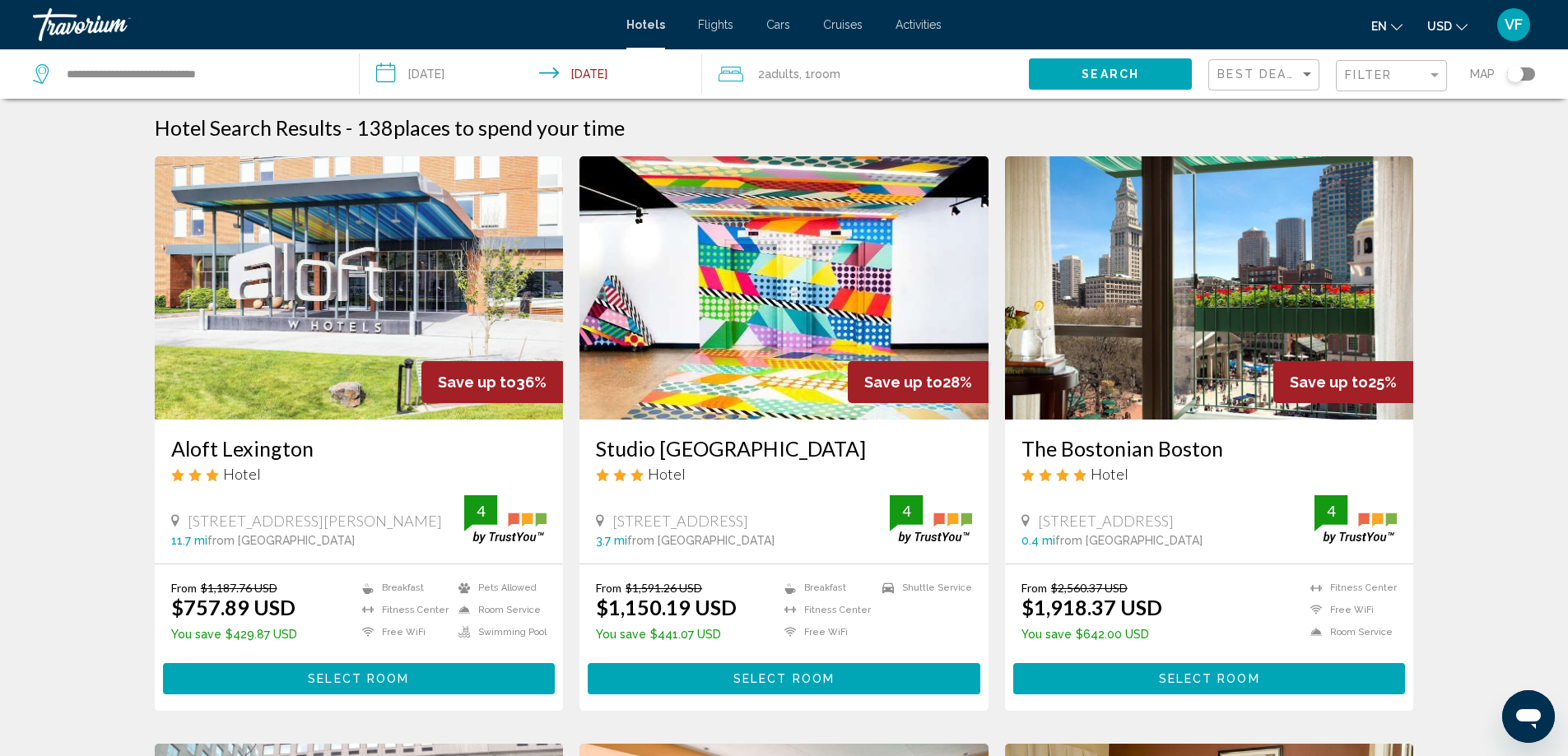
click at [814, 77] on span "Room" at bounding box center [826, 73] width 30 height 13
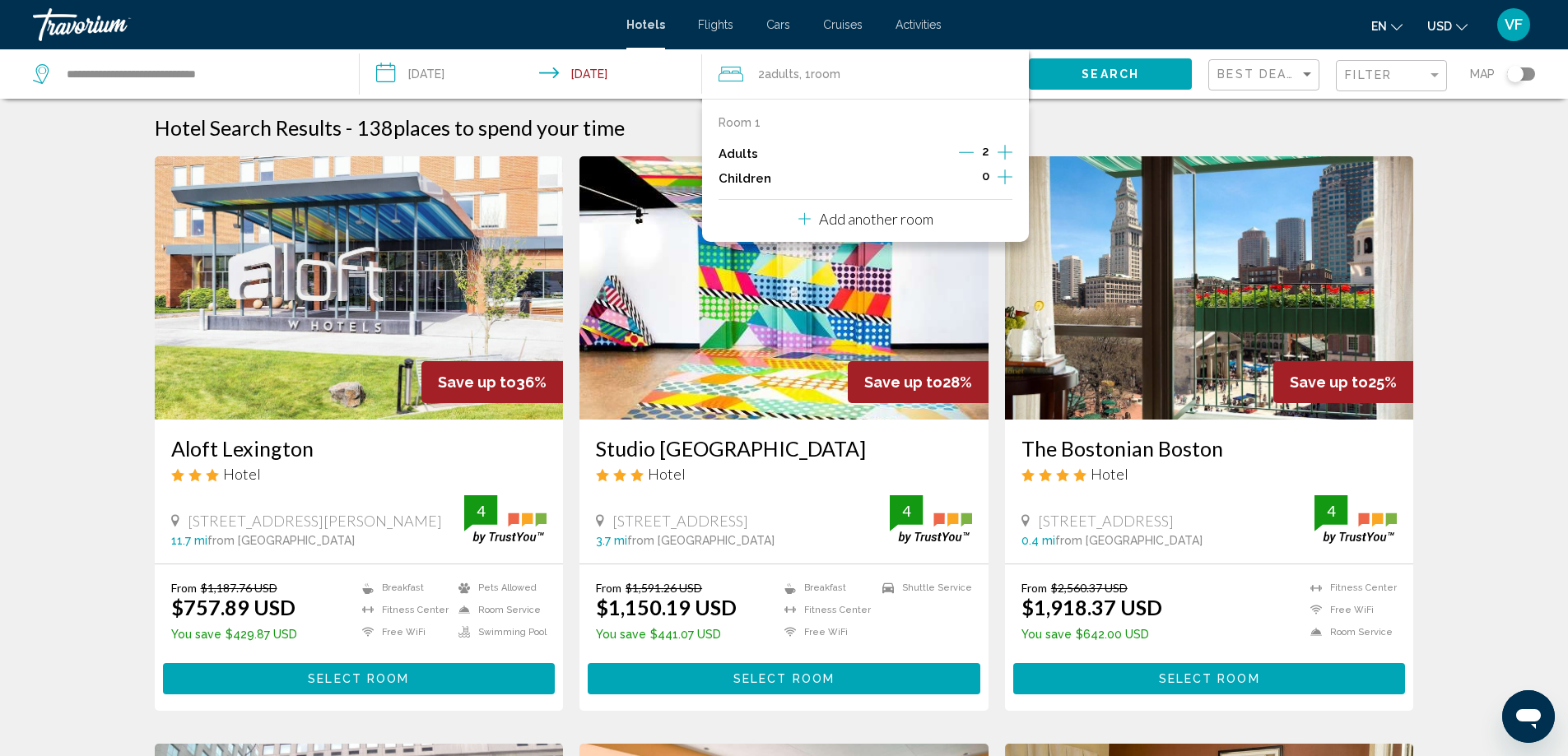
click at [875, 225] on p "Add another room" at bounding box center [876, 219] width 114 height 18
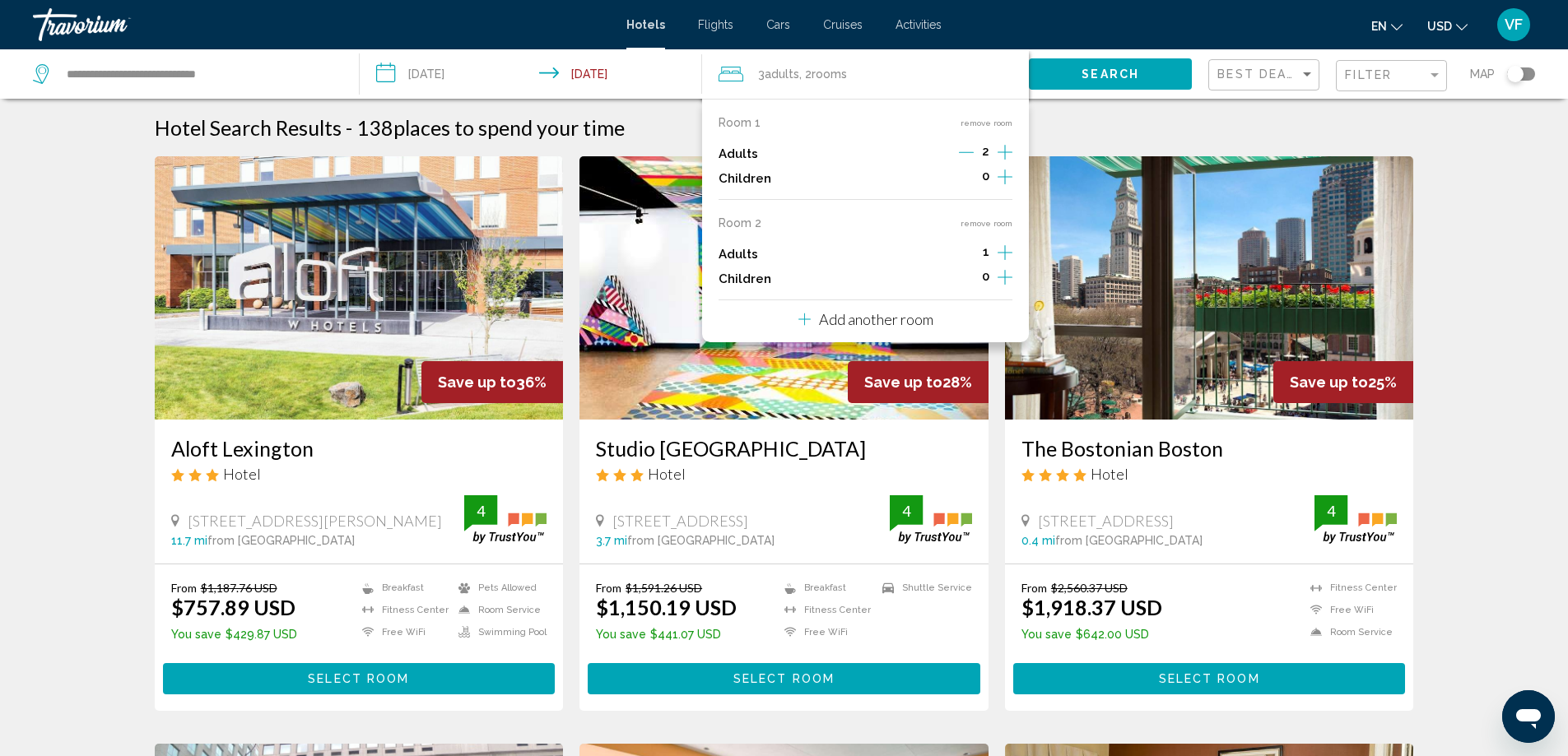
click at [1005, 163] on icon "Increment adults" at bounding box center [1004, 152] width 15 height 20
click at [886, 274] on div "Children 0" at bounding box center [865, 279] width 294 height 25
click at [701, 90] on input "**********" at bounding box center [534, 76] width 350 height 54
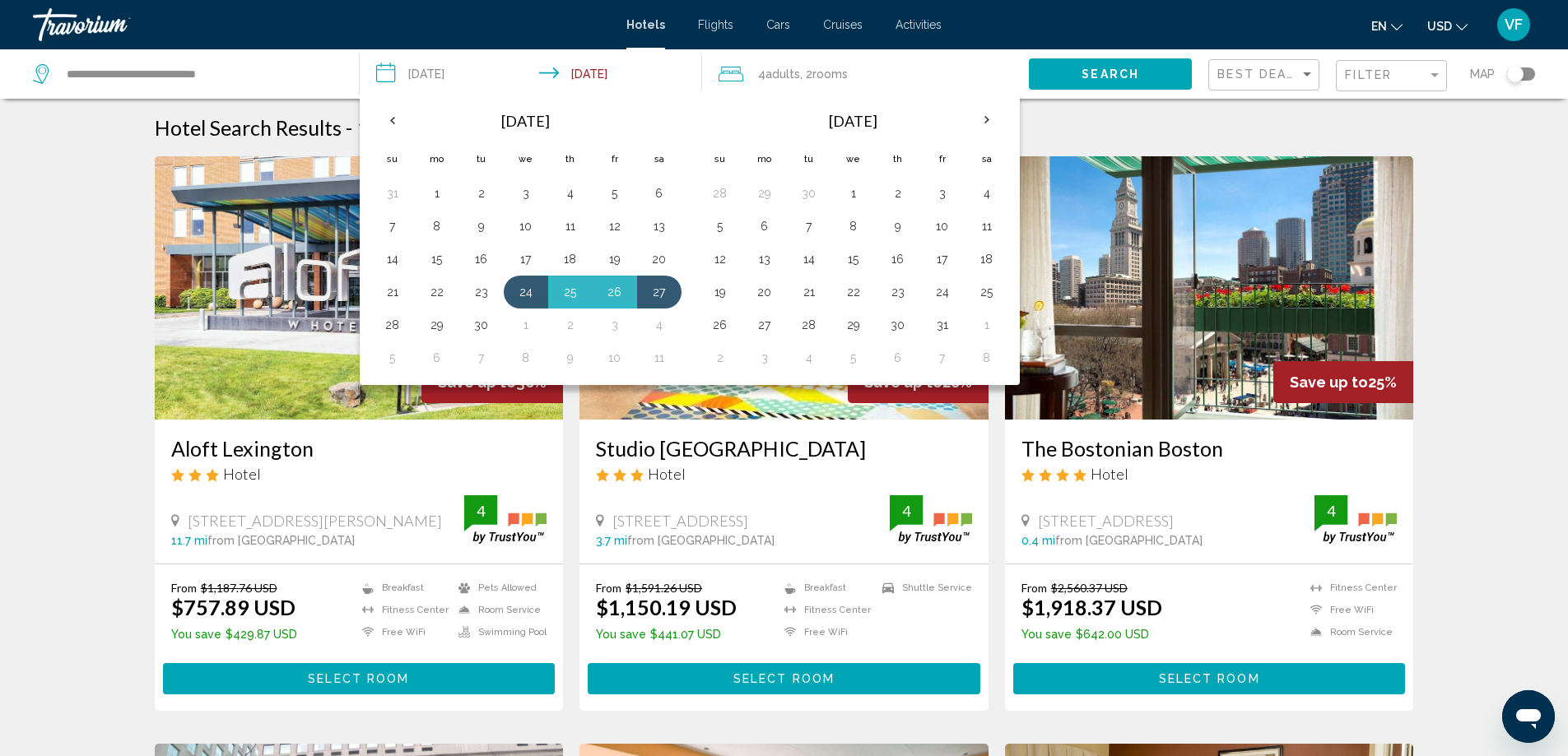
click at [1057, 95] on div "Search" at bounding box center [1119, 74] width 179 height 49
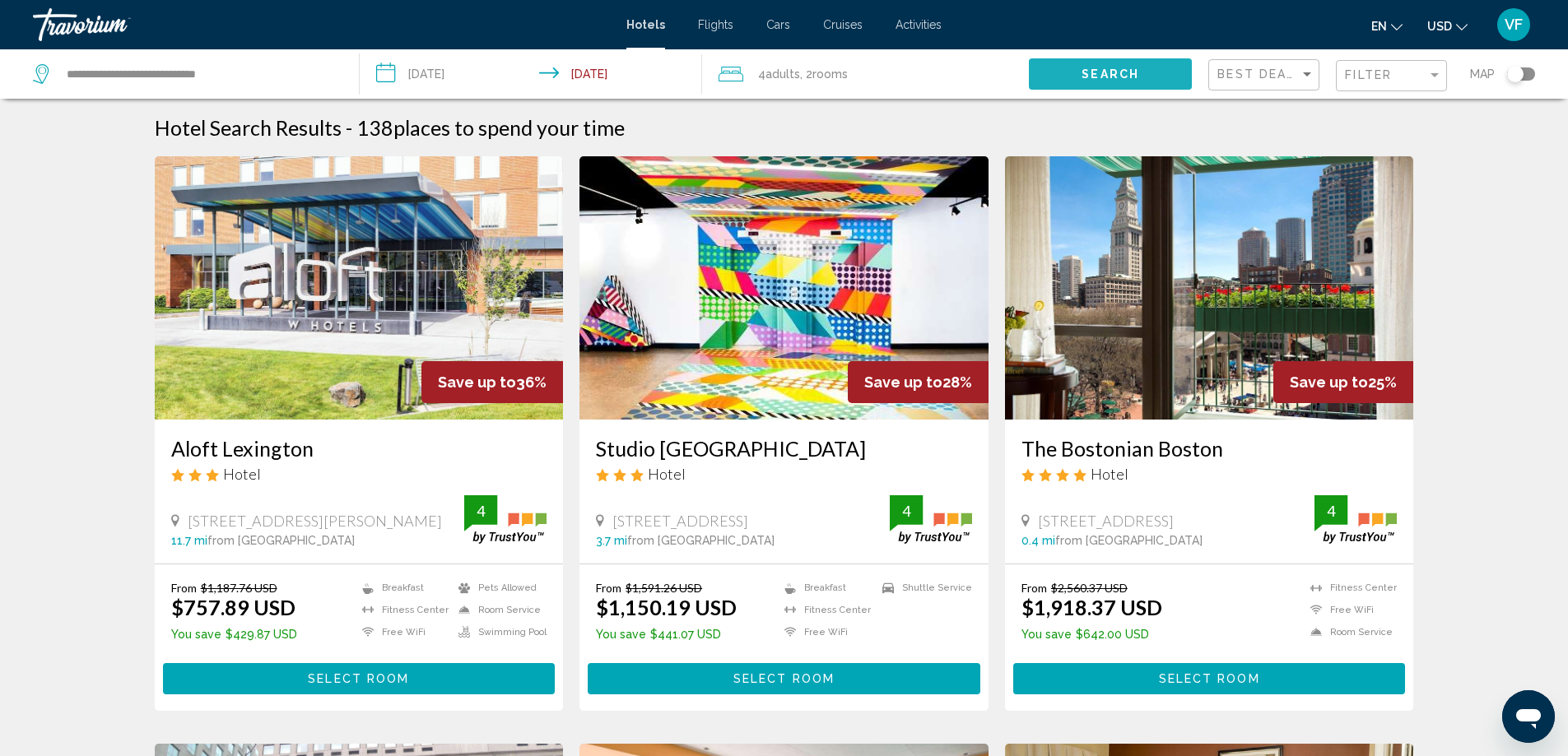
click at [1105, 73] on span "Search" at bounding box center [1110, 74] width 57 height 13
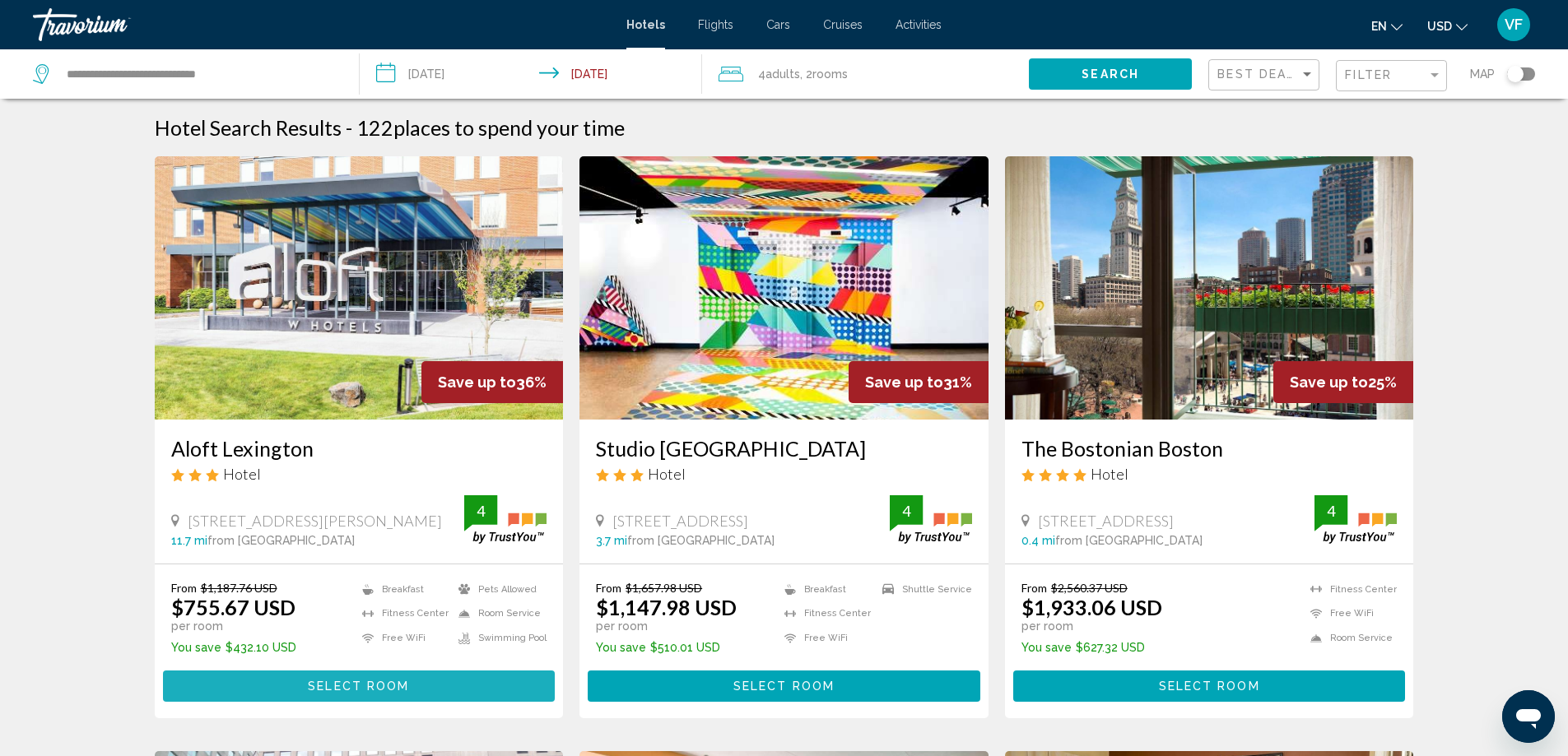
click at [360, 681] on span "Select Room" at bounding box center [358, 687] width 102 height 13
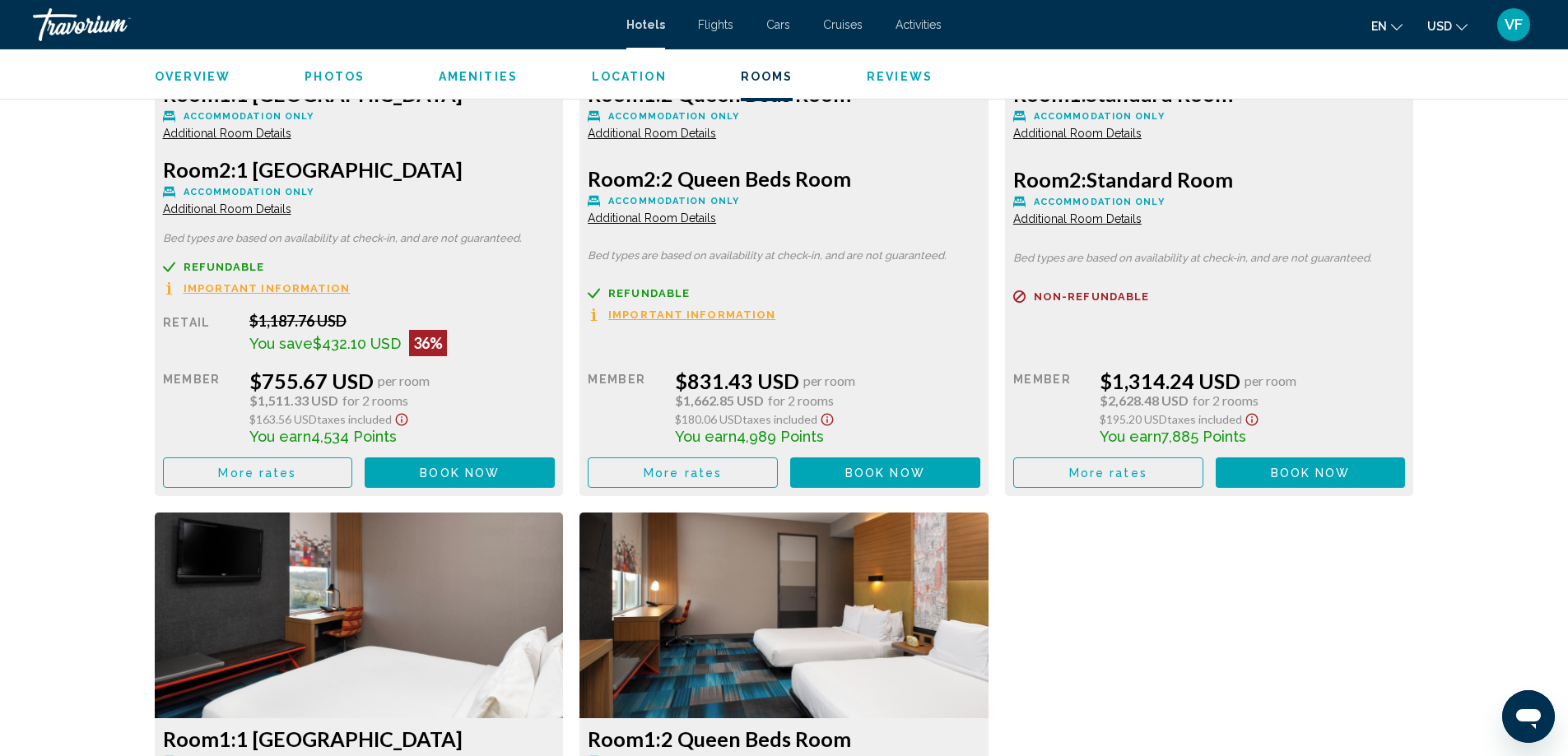
scroll to position [2463, 0]
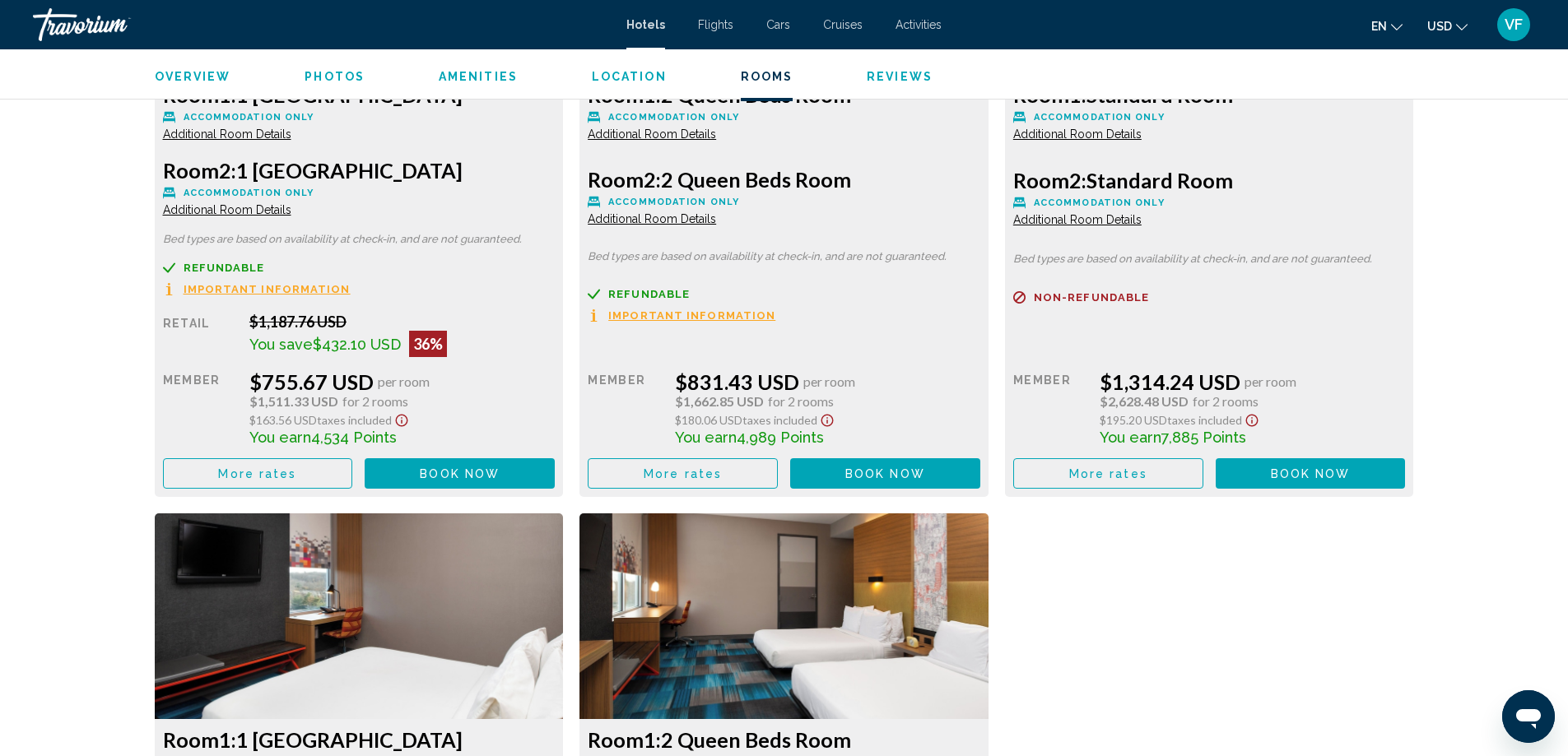
drag, startPoint x: 881, startPoint y: 479, endPoint x: 650, endPoint y: 407, distance: 242.0
click at [556, 421] on div "Retail $0.00 when you redeem Member $831.43 USD per room $1,662.85 USD for 2 ro…" at bounding box center [359, 400] width 392 height 176
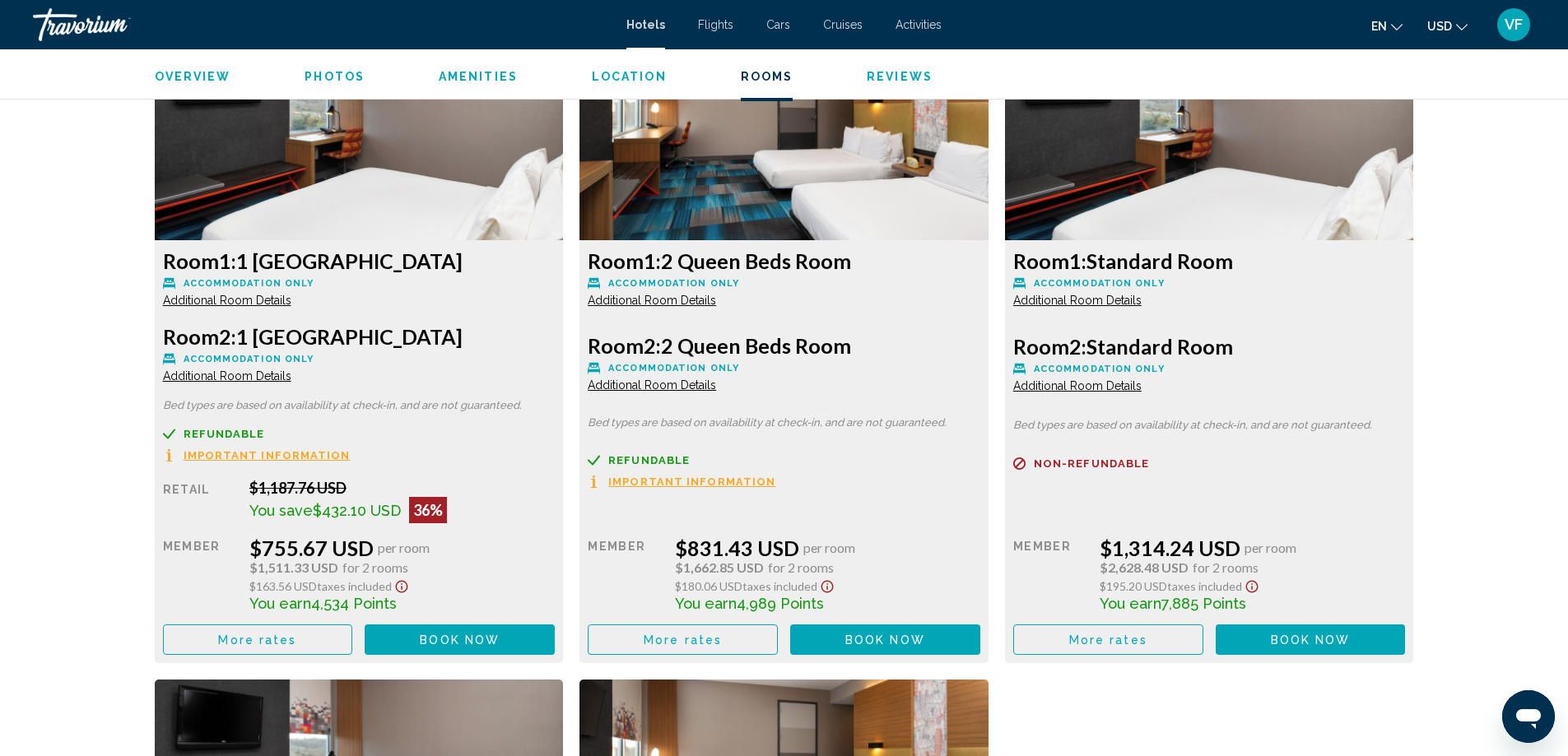
scroll to position [2298, 0]
click at [881, 636] on span "Book now" at bounding box center [885, 639] width 80 height 13
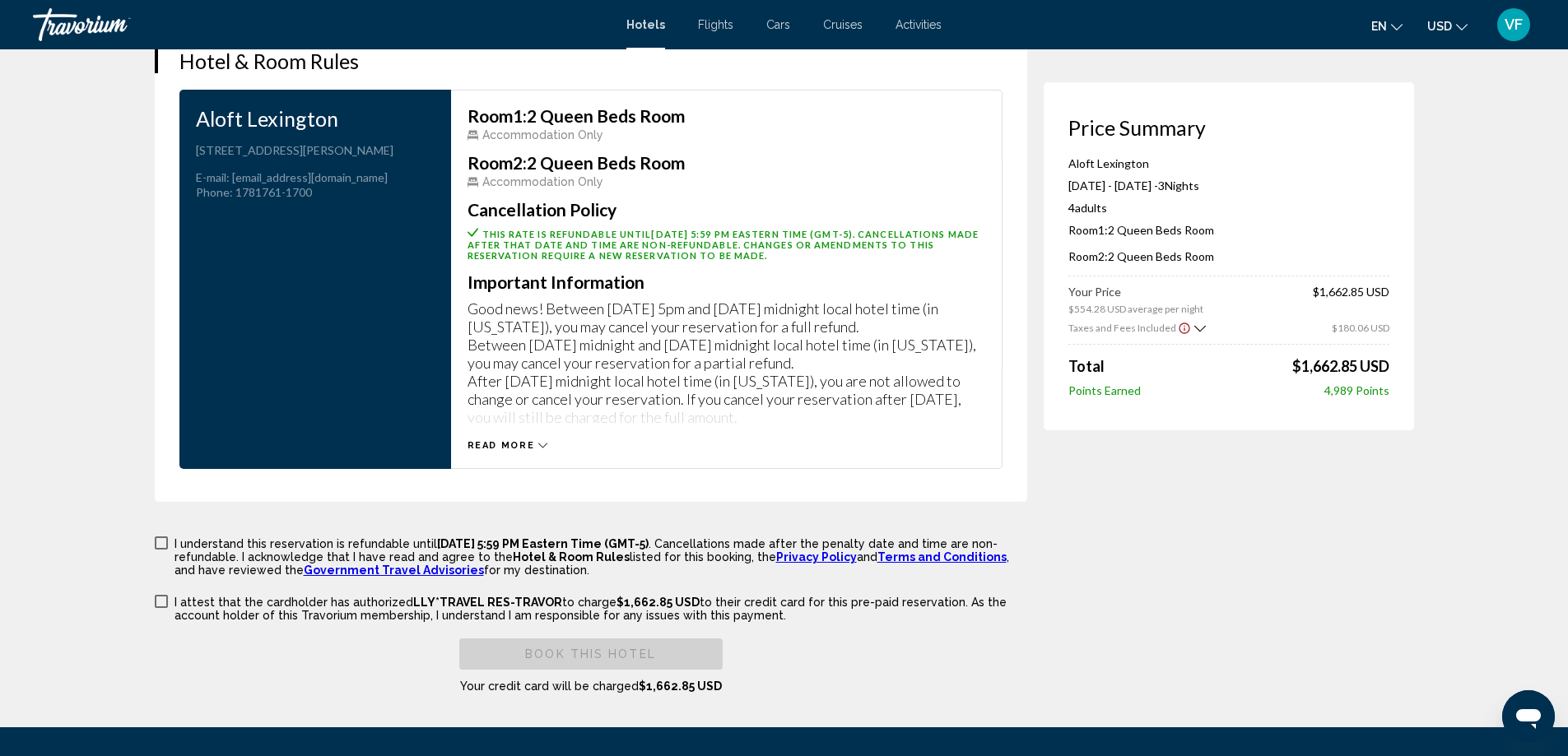
scroll to position [2141, 0]
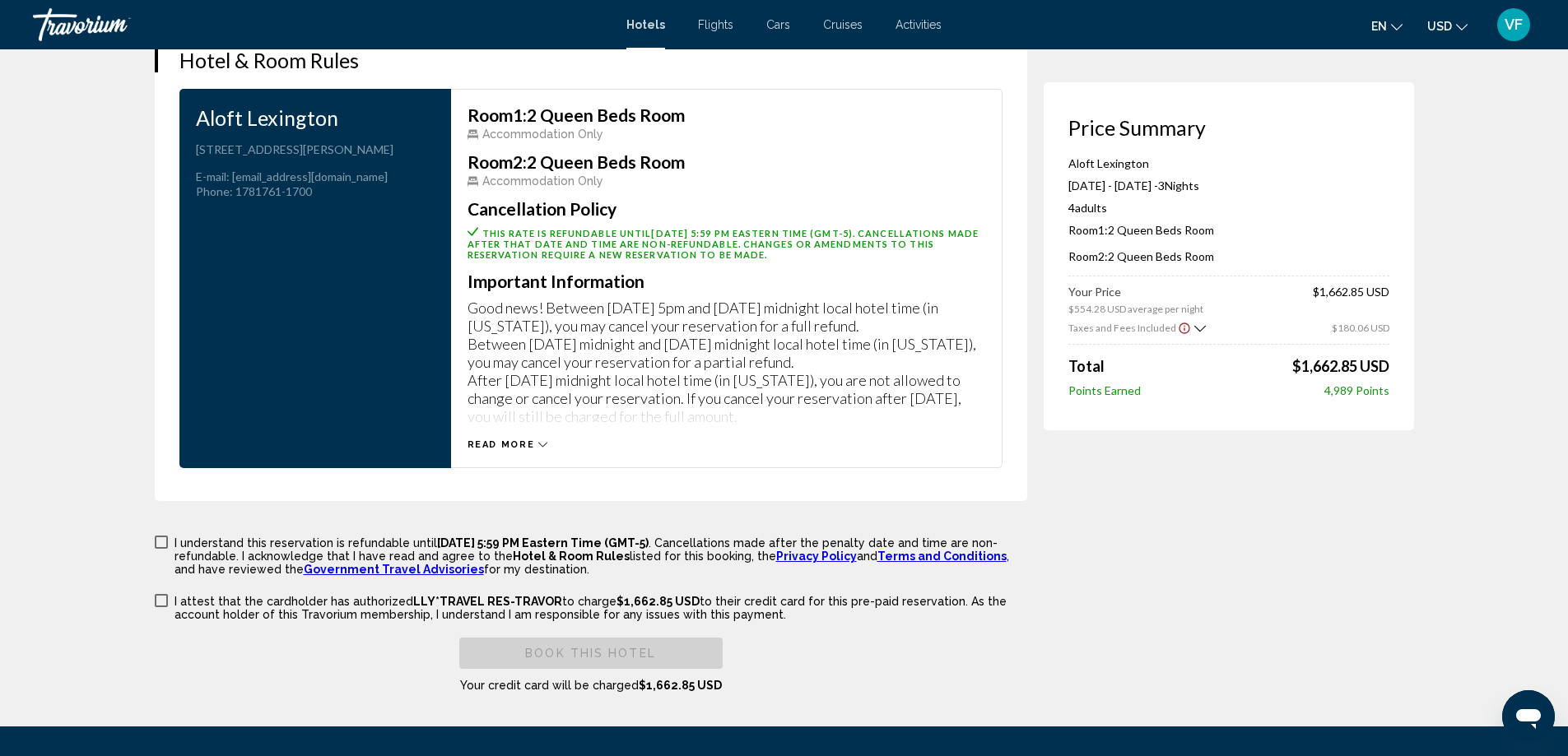
click at [541, 444] on icon "Main content" at bounding box center [542, 445] width 9 height 9
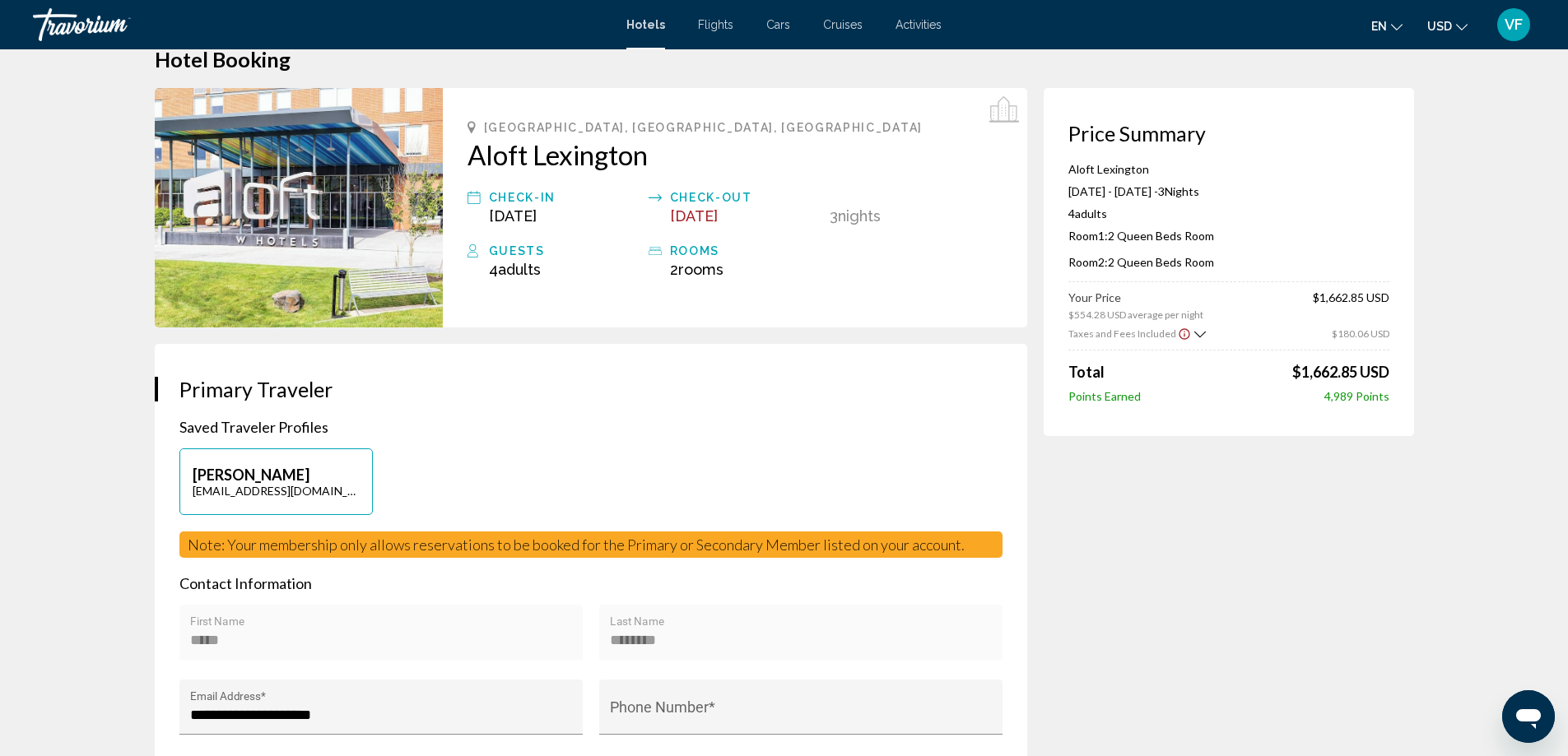
scroll to position [0, 0]
